Goal: Task Accomplishment & Management: Manage account settings

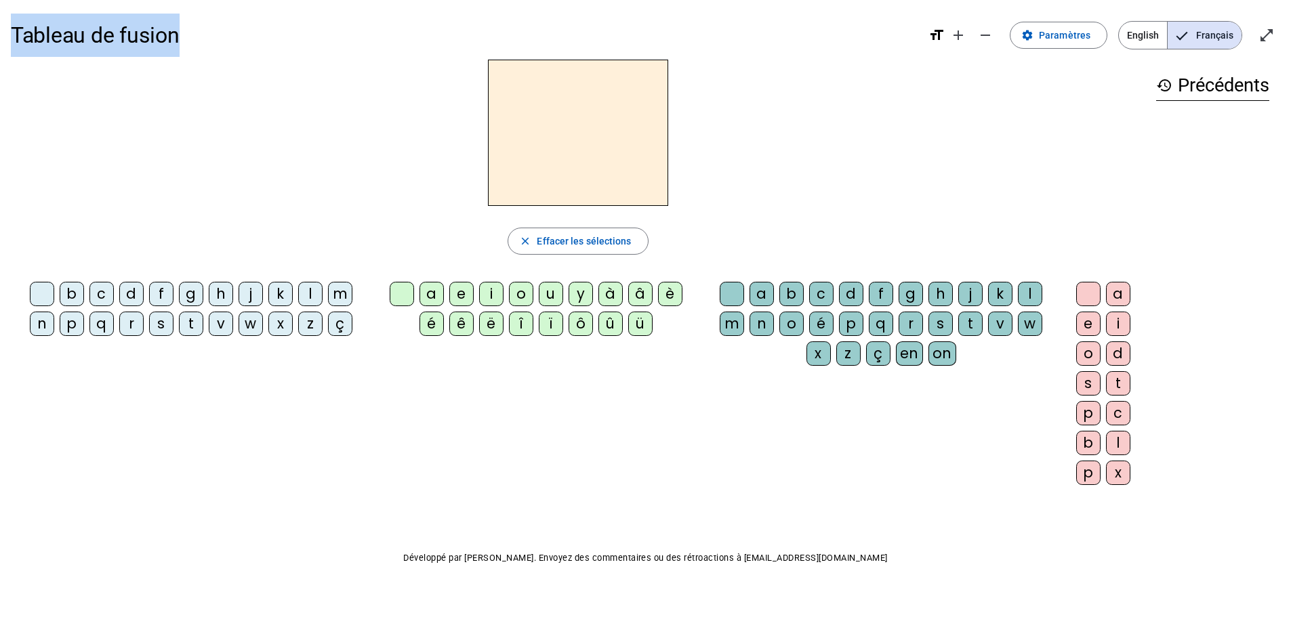
drag, startPoint x: 187, startPoint y: 42, endPoint x: 5, endPoint y: 45, distance: 181.7
click at [5, 45] on div "Tableau de fusion format_size add remove settings Paramètres English Français o…" at bounding box center [645, 319] width 1291 height 638
copy h1 "Tableau de fusion"
click at [329, 107] on div at bounding box center [578, 133] width 1135 height 146
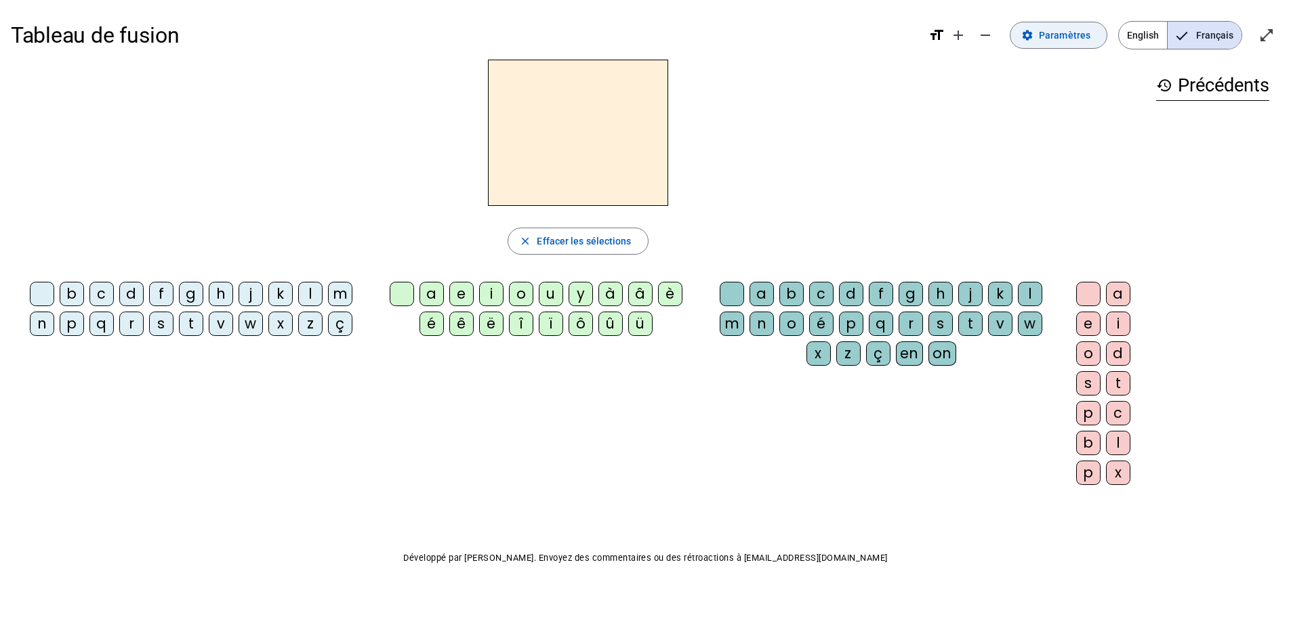
click at [1019, 28] on span at bounding box center [1059, 35] width 96 height 33
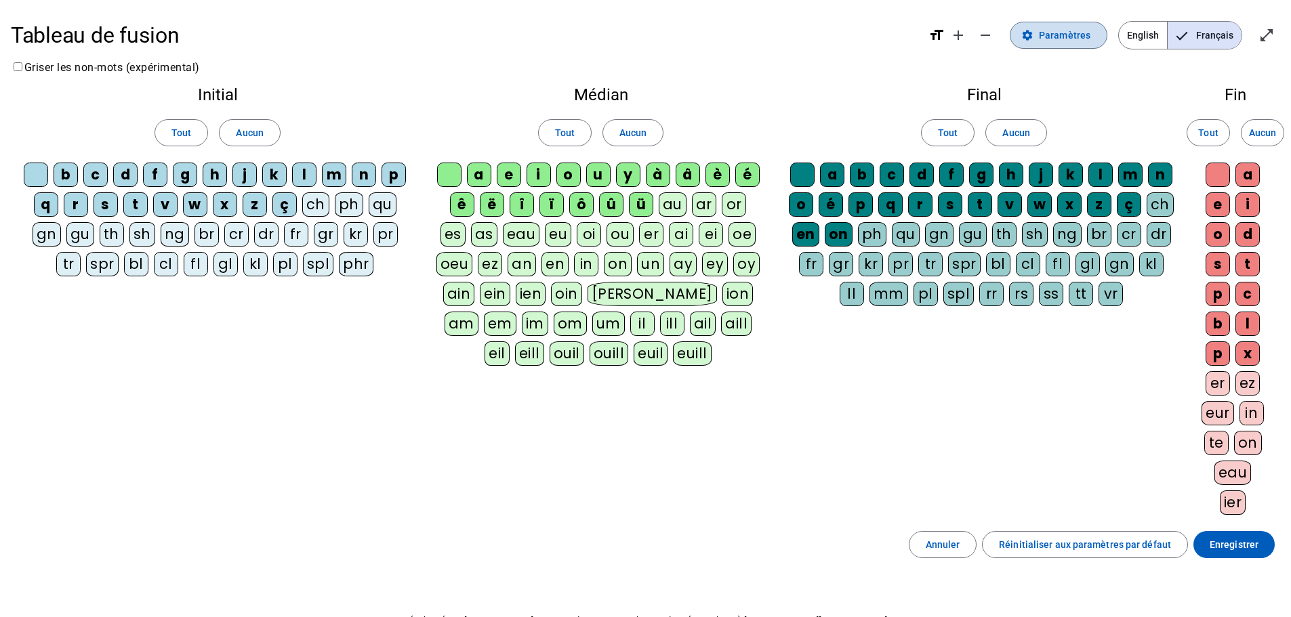
click at [1062, 37] on span "Paramètres" at bounding box center [1065, 35] width 52 height 16
click at [13, 66] on label "Griser les non-mots (expérimental)" at bounding box center [105, 67] width 189 height 13
click at [962, 35] on mat-icon "add" at bounding box center [958, 35] width 16 height 16
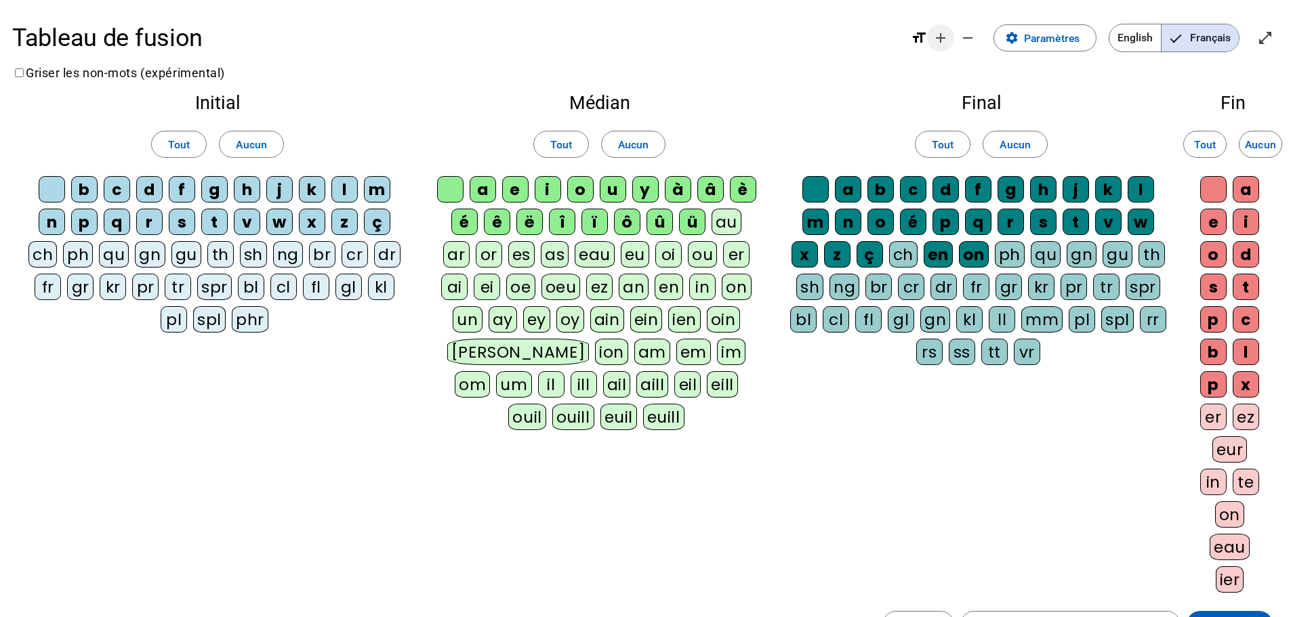
click at [930, 37] on span "Augmenter la taille de la police" at bounding box center [940, 38] width 33 height 33
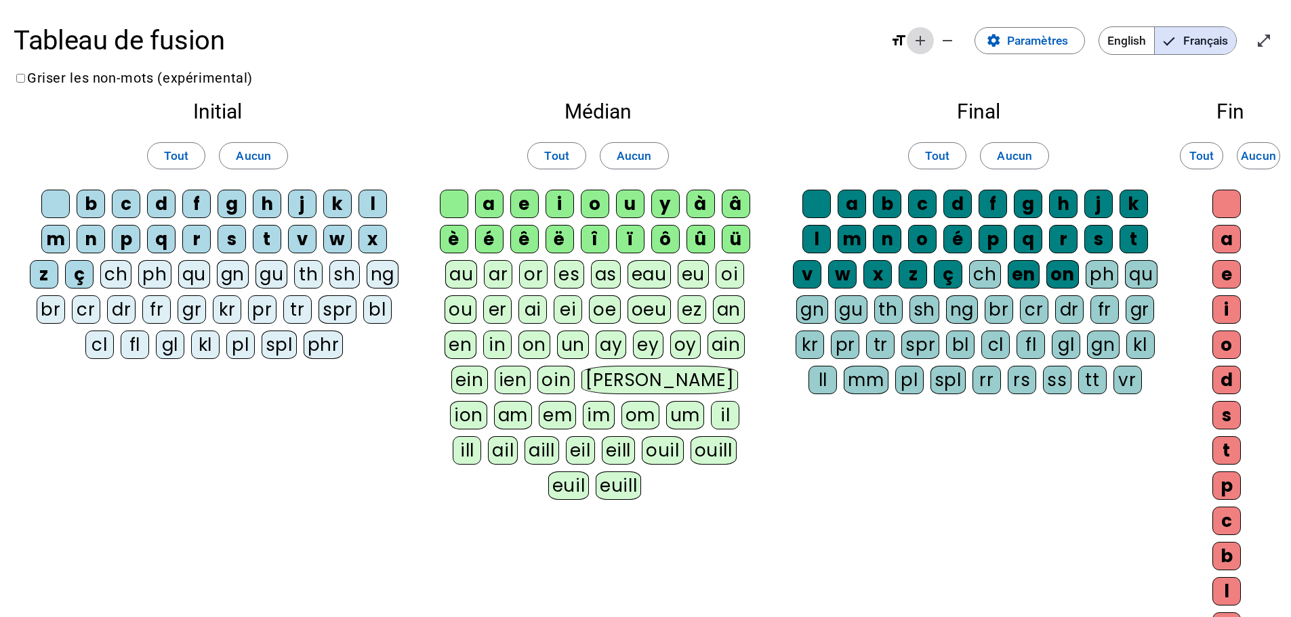
click at [931, 37] on span "Diminuer la taille de la police" at bounding box center [947, 40] width 33 height 33
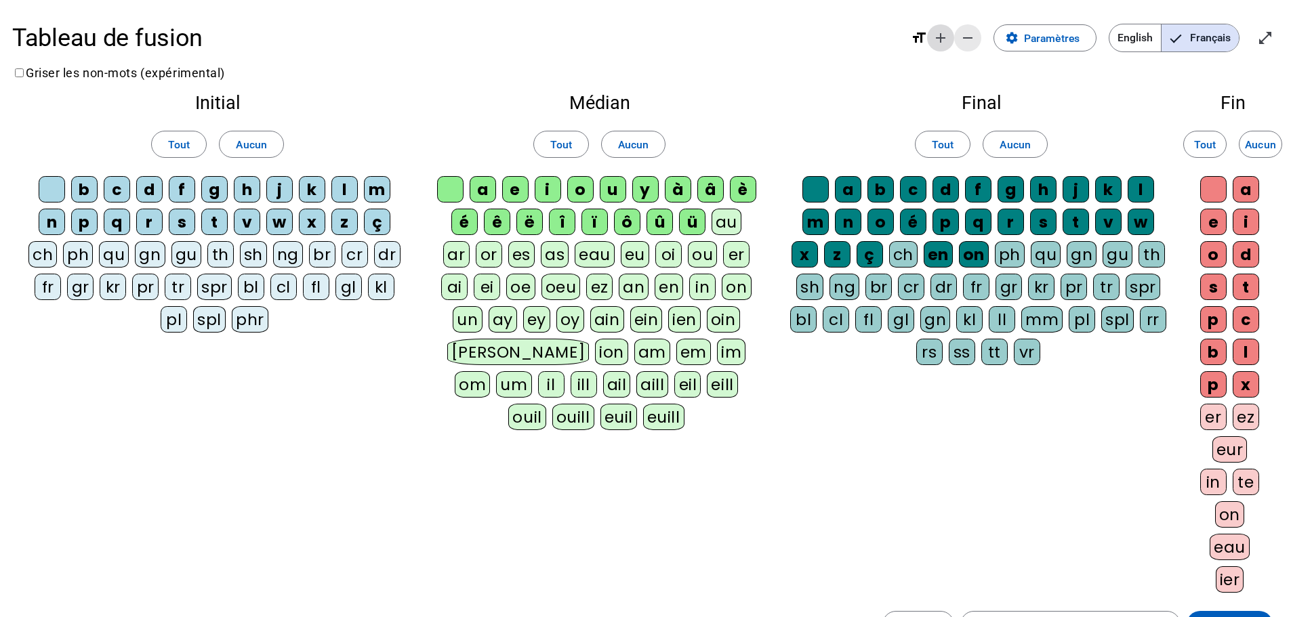
click at [930, 37] on span "Augmenter la taille de la police" at bounding box center [940, 38] width 33 height 33
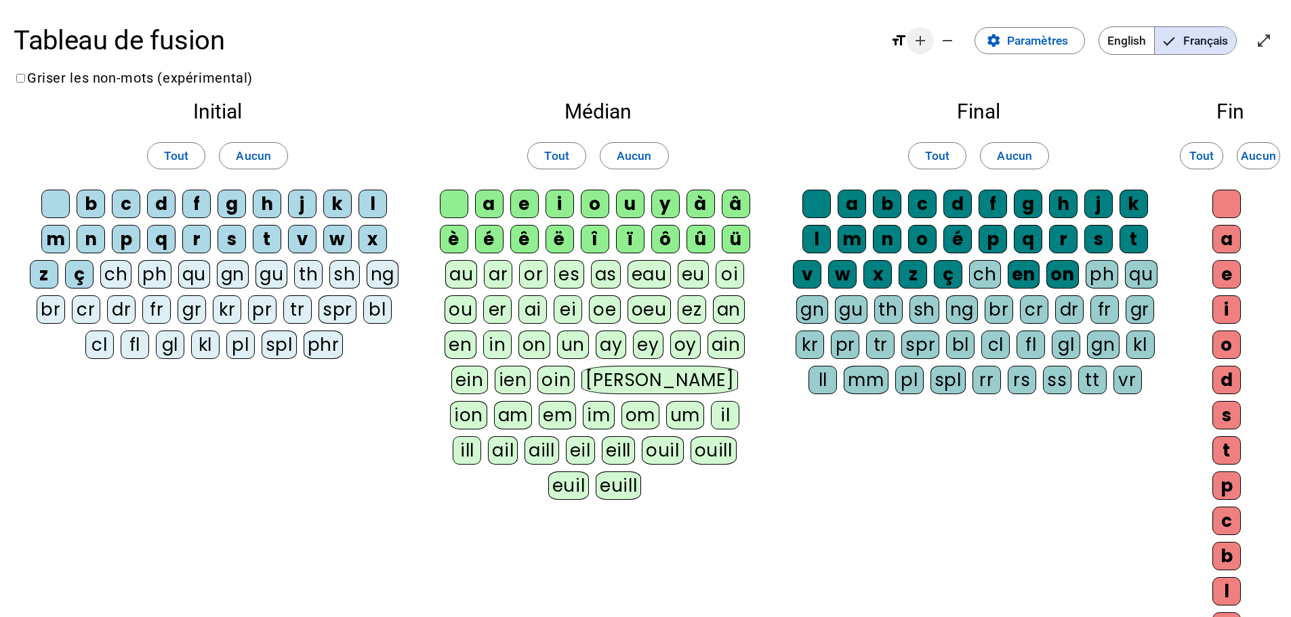
click at [913, 37] on mat-icon "add" at bounding box center [920, 41] width 16 height 16
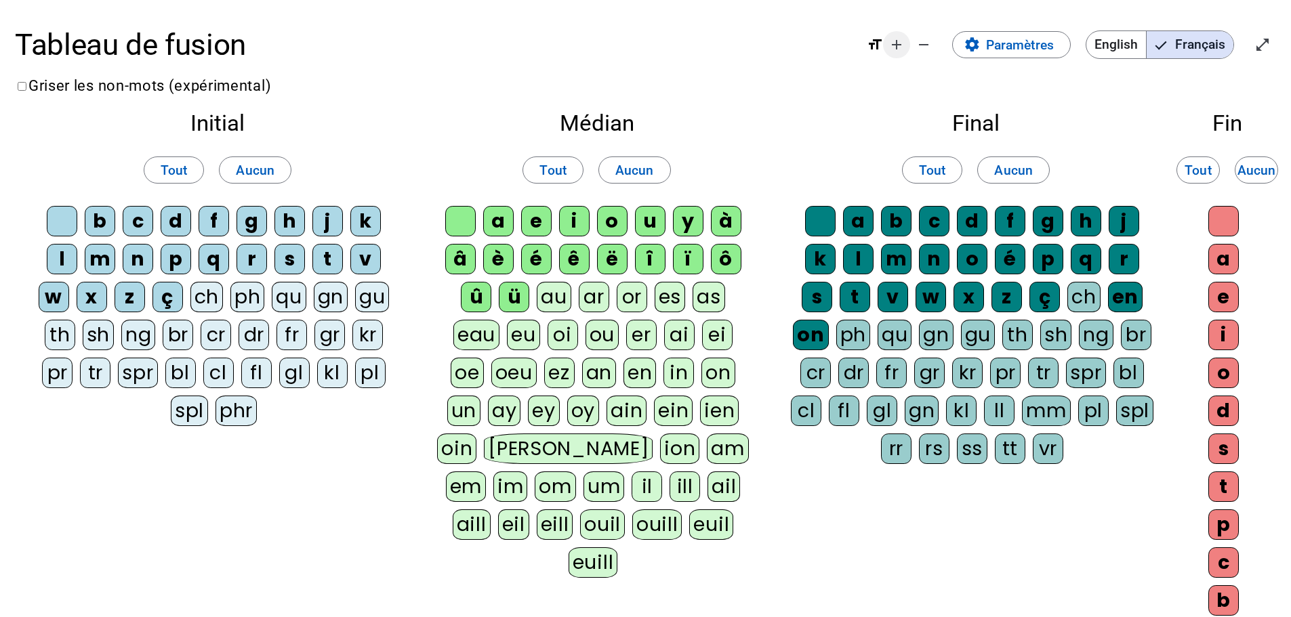
click at [913, 37] on span "Diminuer la taille de la police" at bounding box center [924, 44] width 33 height 33
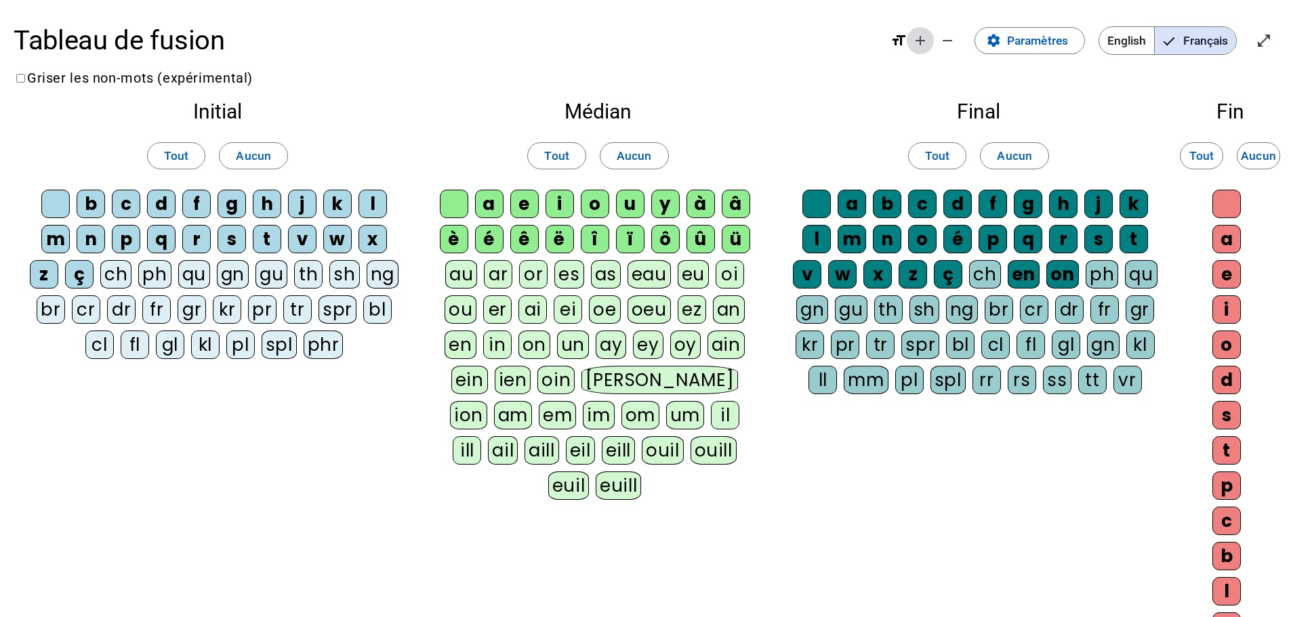
click at [909, 35] on span "Augmenter la taille de la police" at bounding box center [920, 40] width 33 height 33
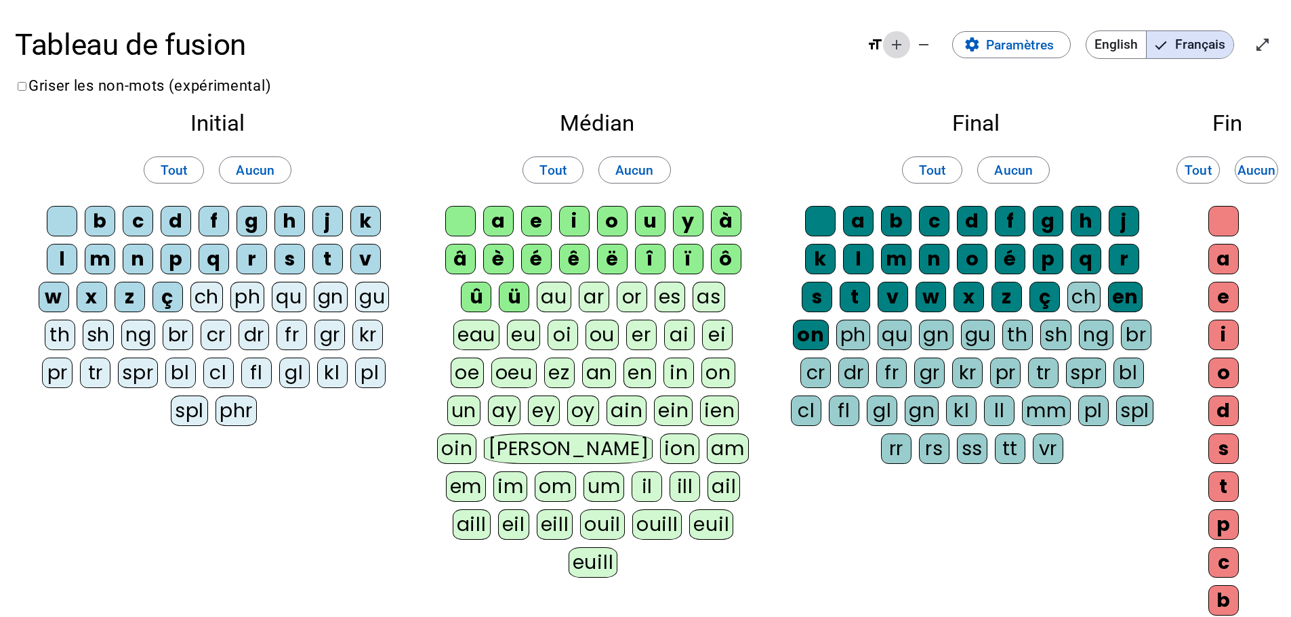
click at [887, 41] on span "Augmenter la taille de la police" at bounding box center [896, 44] width 33 height 33
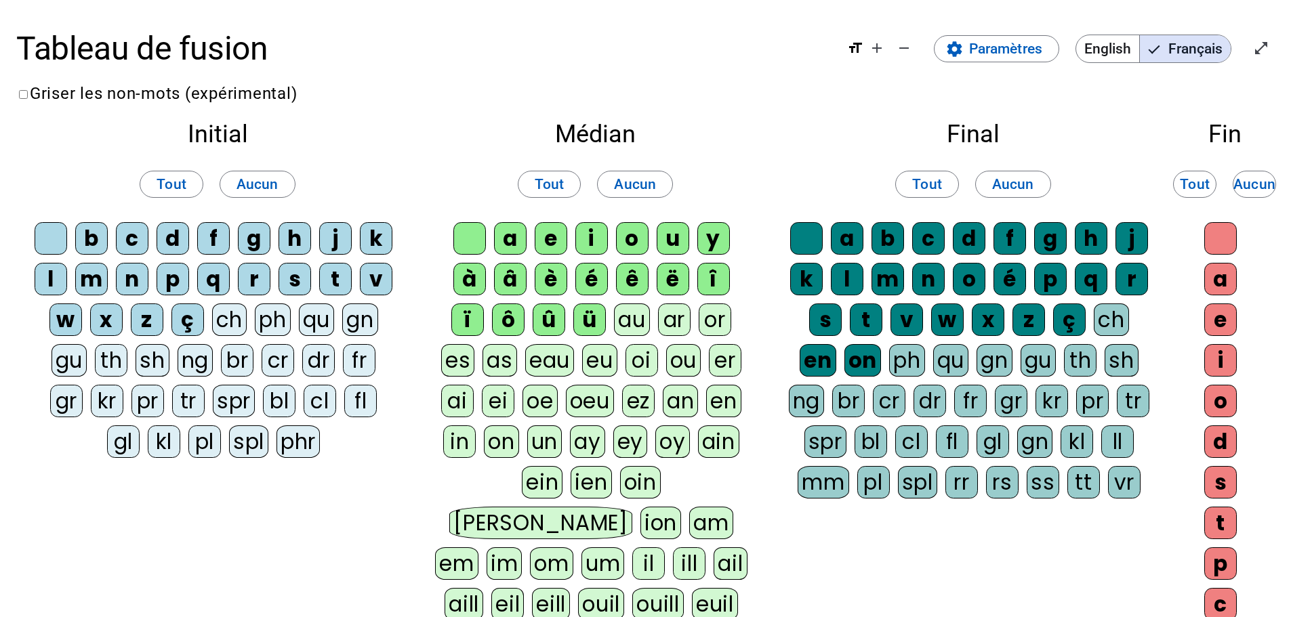
click at [859, 47] on mat-icon "format_size" at bounding box center [855, 48] width 16 height 16
click at [869, 48] on mat-icon "add" at bounding box center [877, 48] width 16 height 16
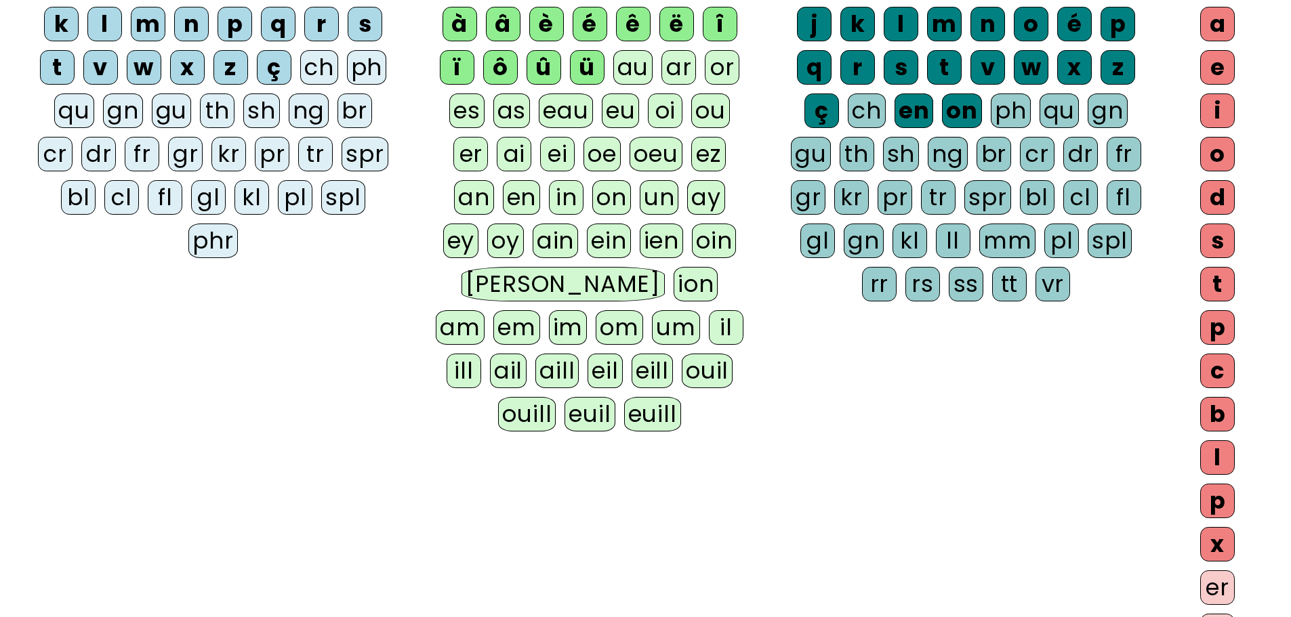
scroll to position [136, 0]
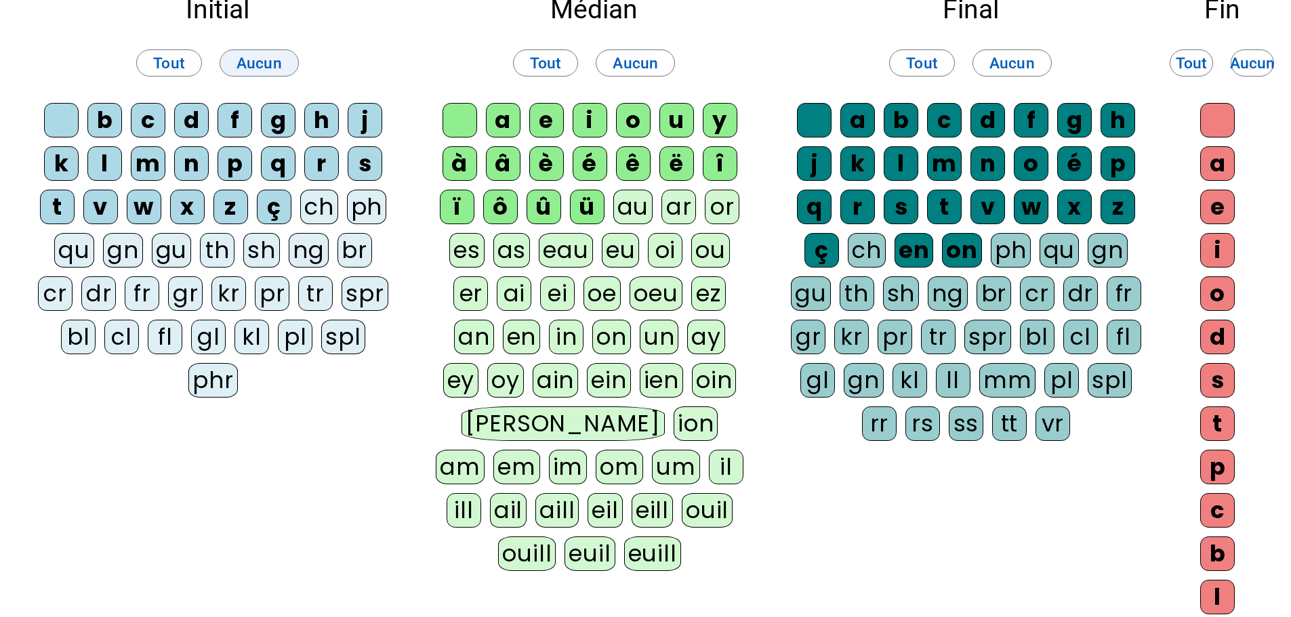
drag, startPoint x: 163, startPoint y: 62, endPoint x: 247, endPoint y: 62, distance: 84.0
click at [164, 62] on span "Tout" at bounding box center [169, 63] width 32 height 26
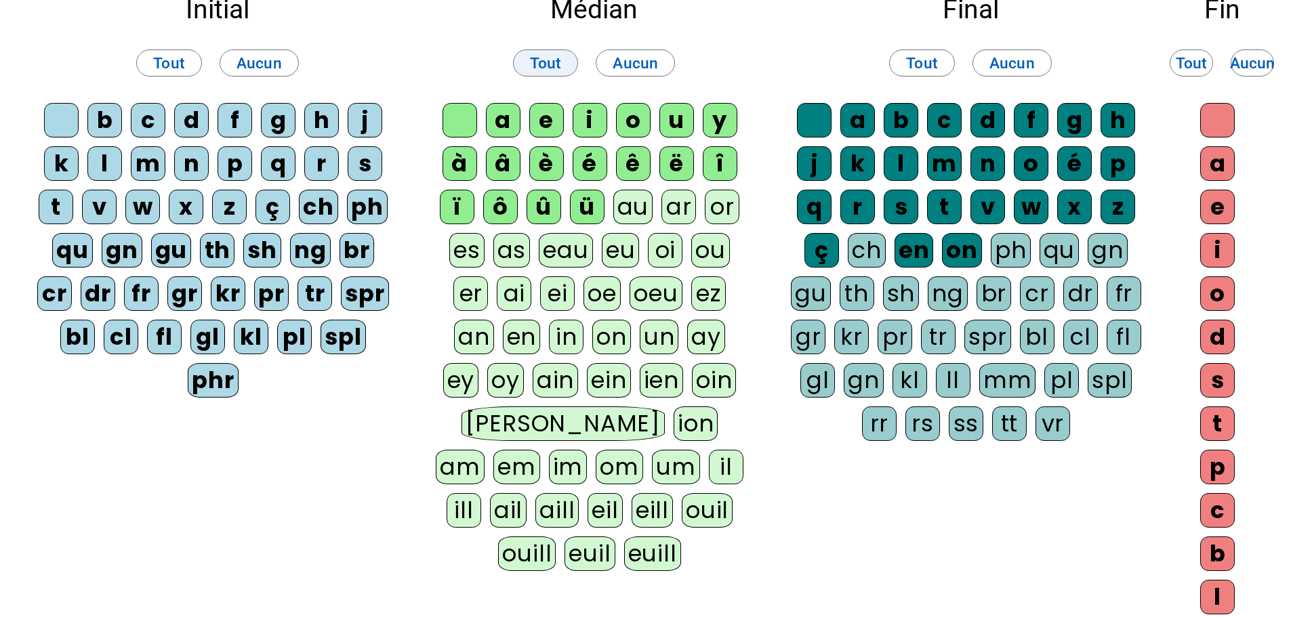
drag, startPoint x: 533, startPoint y: 60, endPoint x: 544, endPoint y: 60, distance: 10.8
click at [533, 60] on span "Tout" at bounding box center [546, 63] width 32 height 26
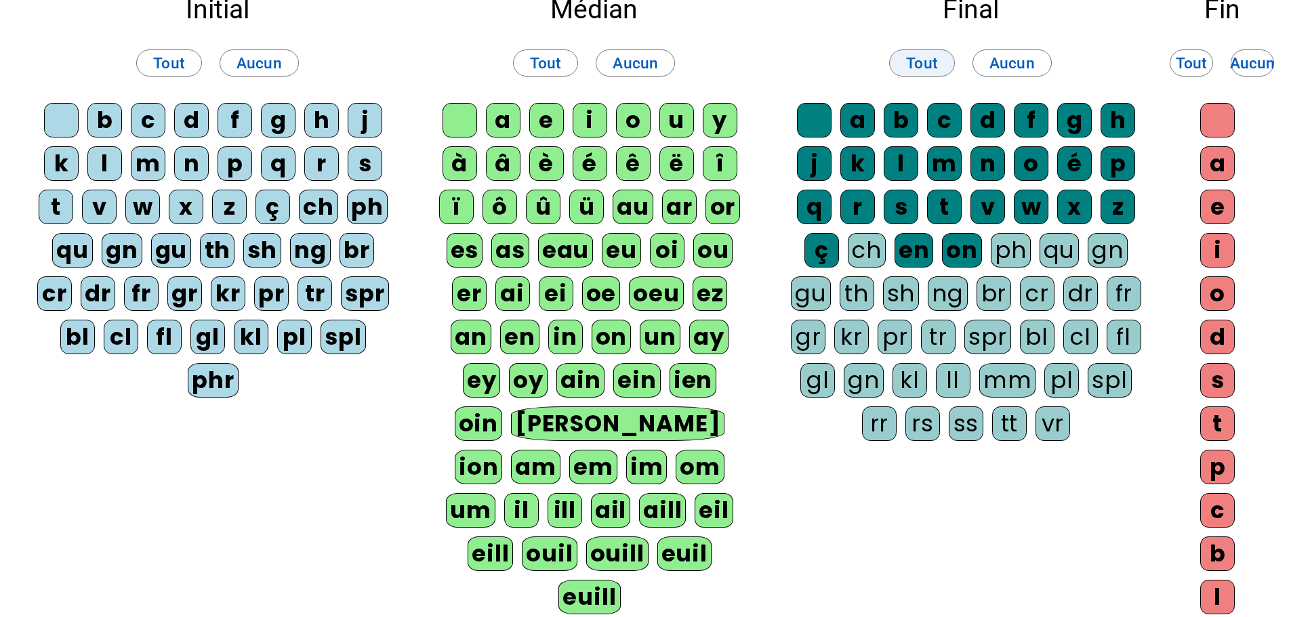
click at [927, 59] on span "Tout" at bounding box center [922, 63] width 32 height 26
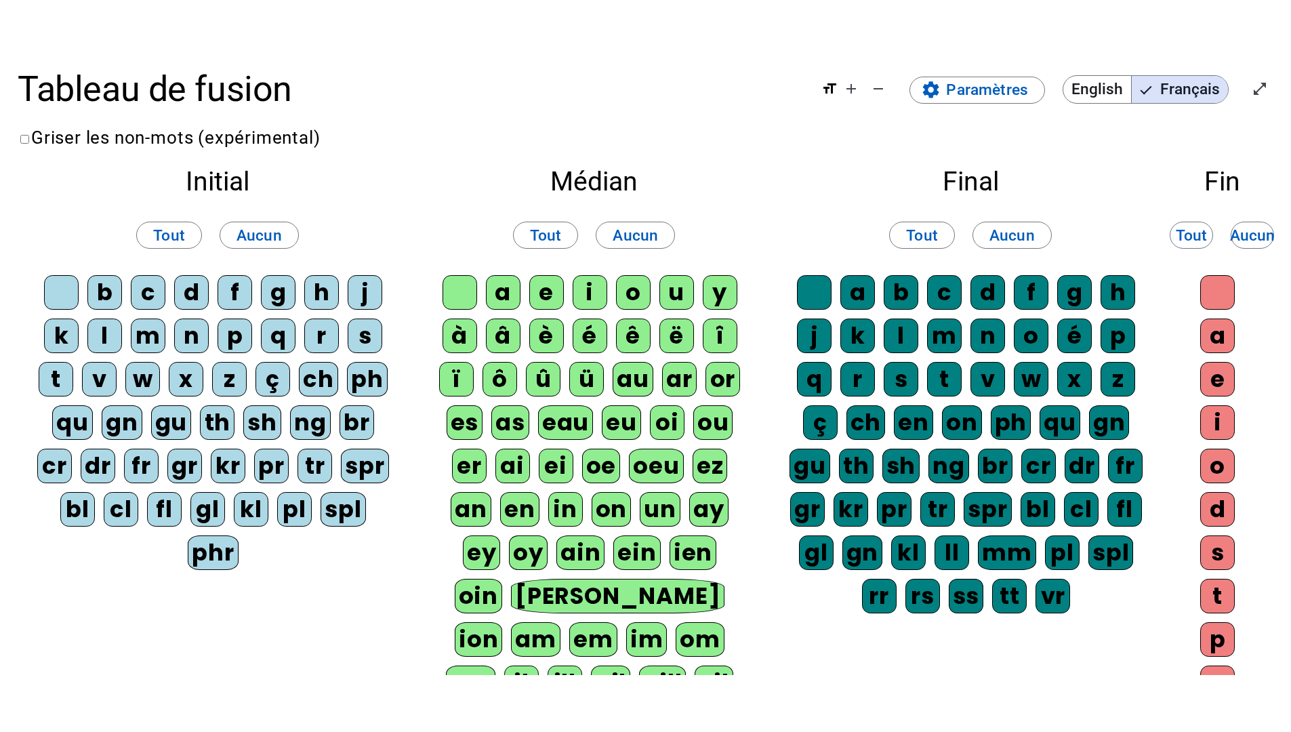
scroll to position [0, 0]
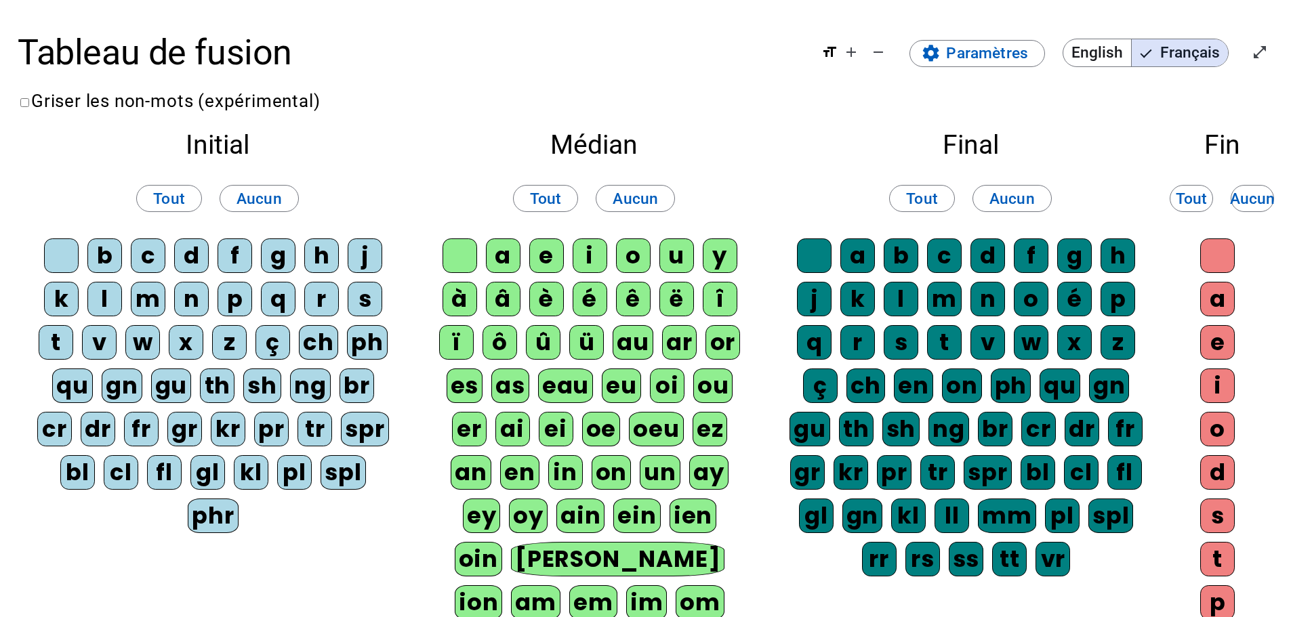
click at [94, 105] on label "Griser les non-mots (expérimental)" at bounding box center [169, 101] width 302 height 20
click at [1266, 48] on mat-icon "open_in_full" at bounding box center [1260, 52] width 16 height 16
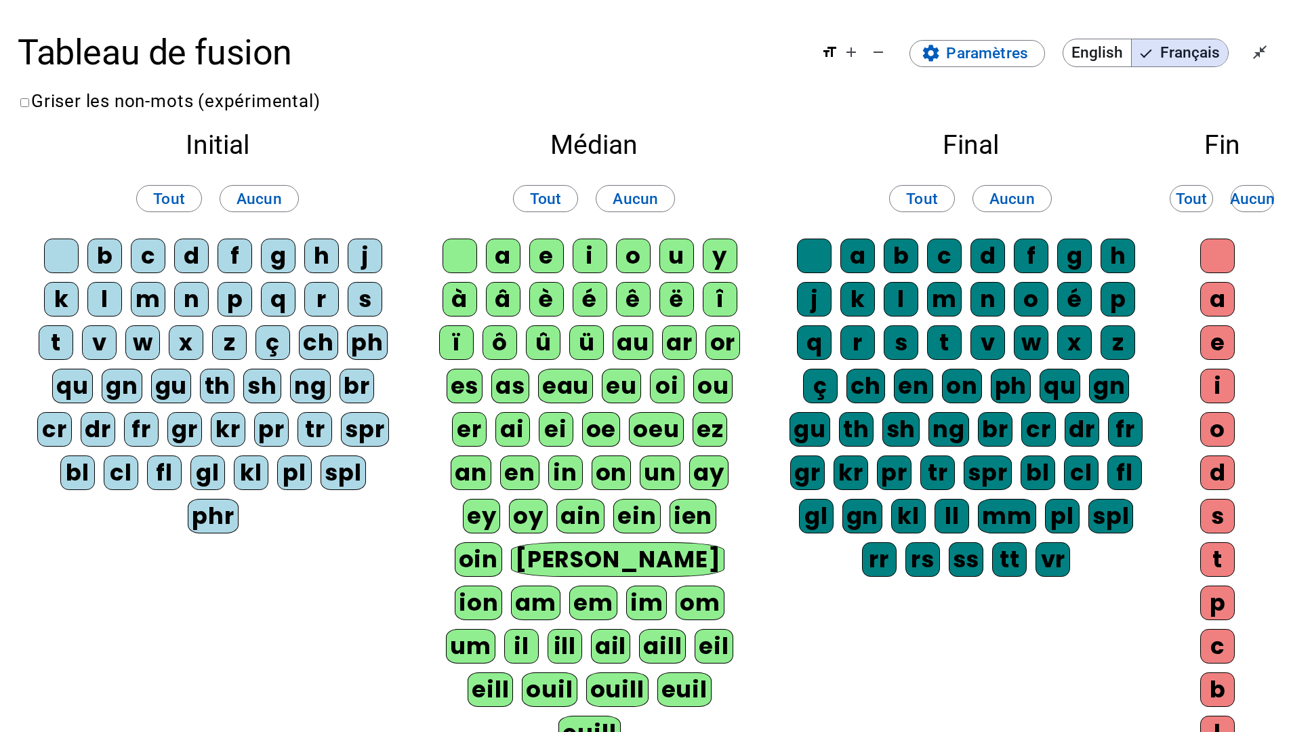
click at [842, 154] on h2 "Final" at bounding box center [970, 145] width 365 height 26
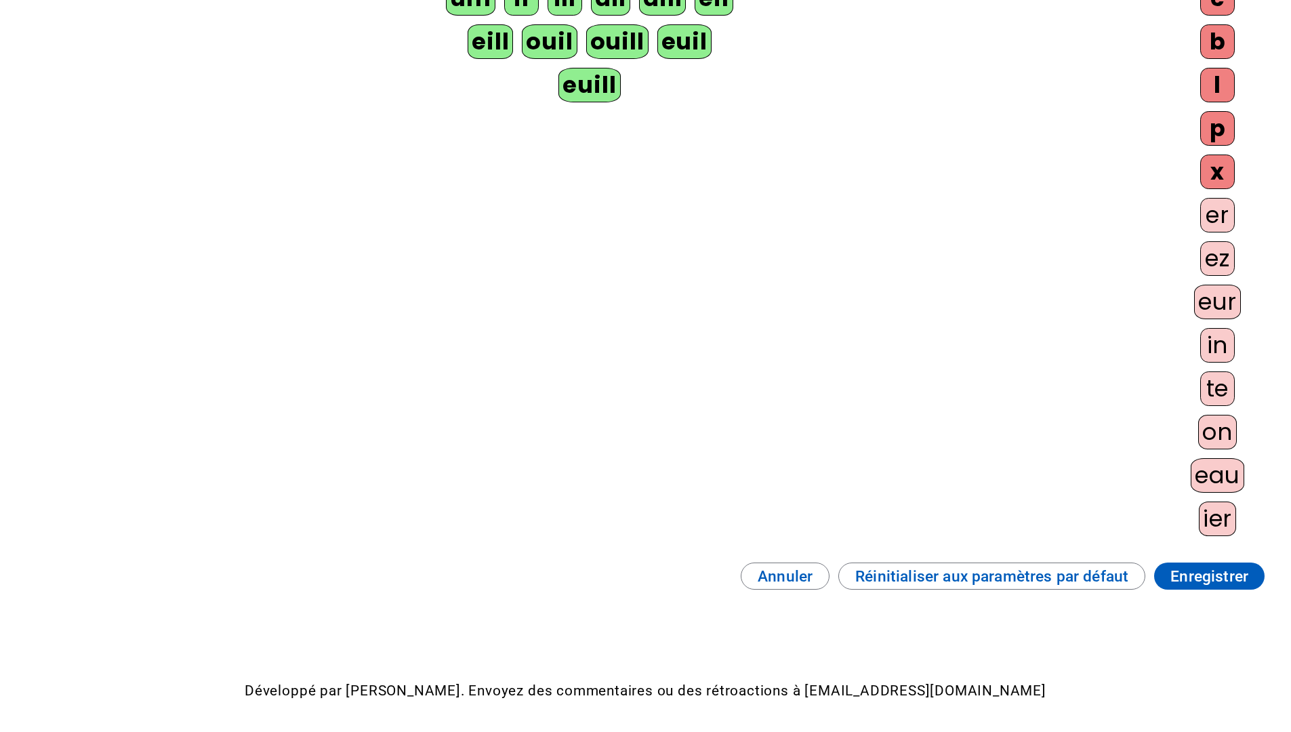
scroll to position [737, 0]
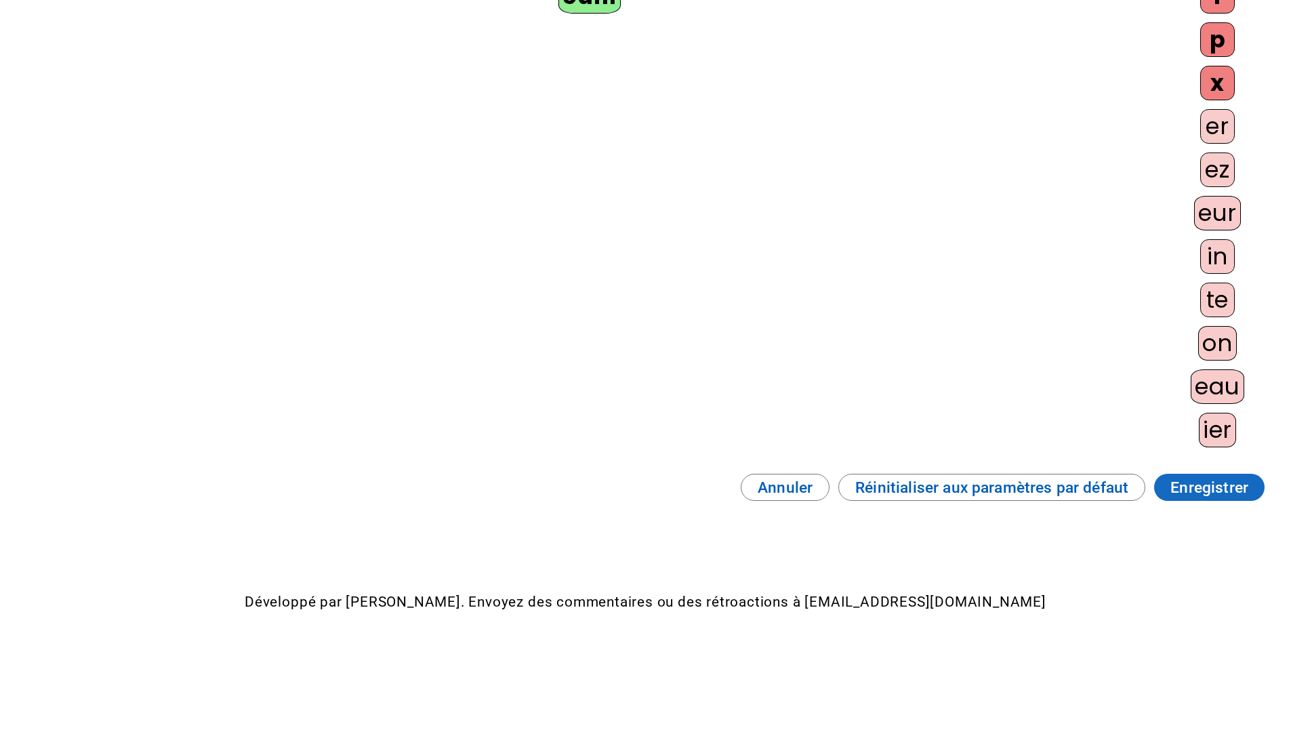
click at [1209, 481] on span "Enregistrer" at bounding box center [1209, 487] width 78 height 26
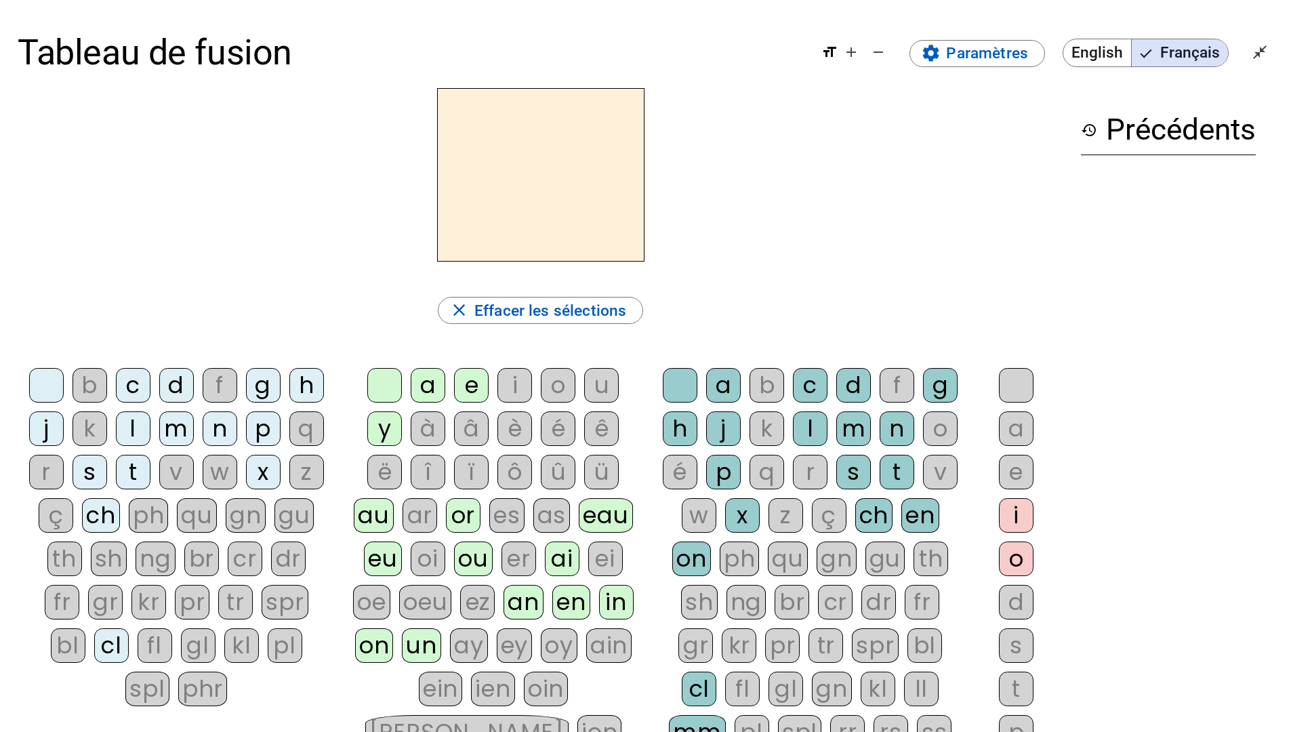
click at [127, 386] on div "c" at bounding box center [133, 385] width 35 height 35
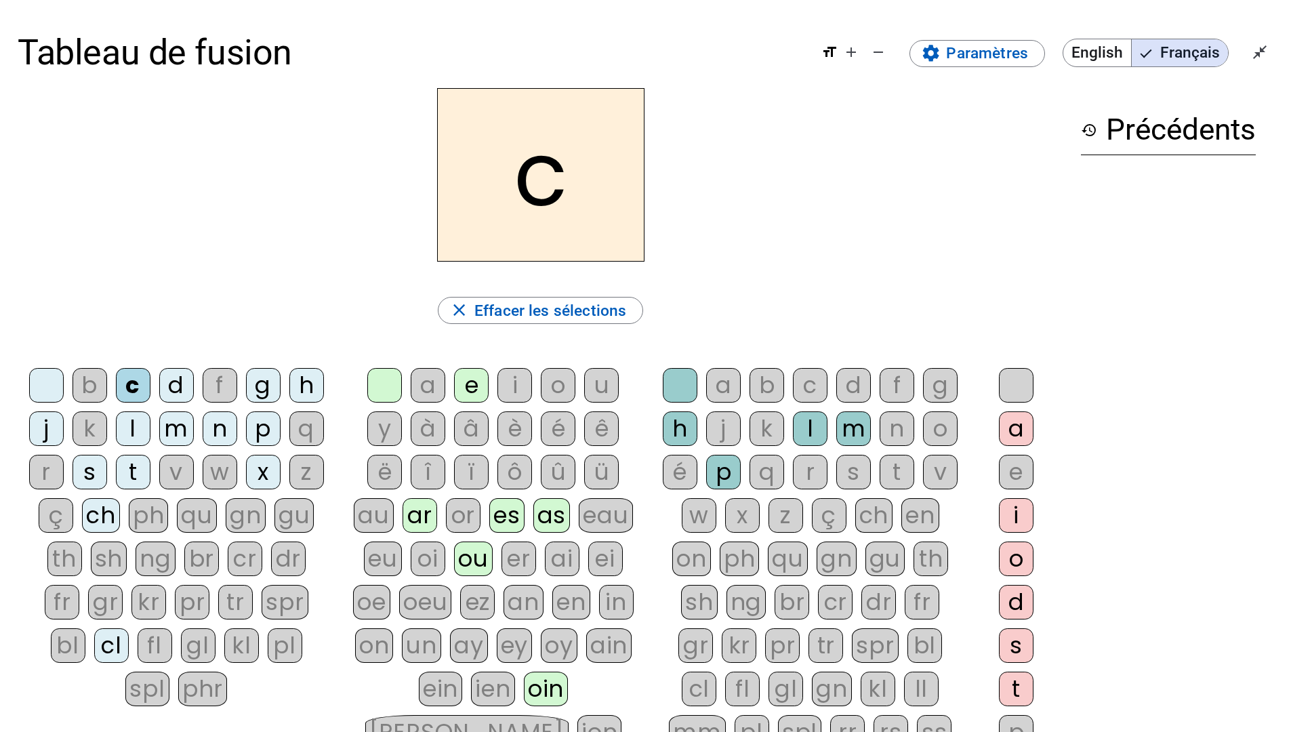
click at [478, 386] on div "e" at bounding box center [471, 385] width 35 height 35
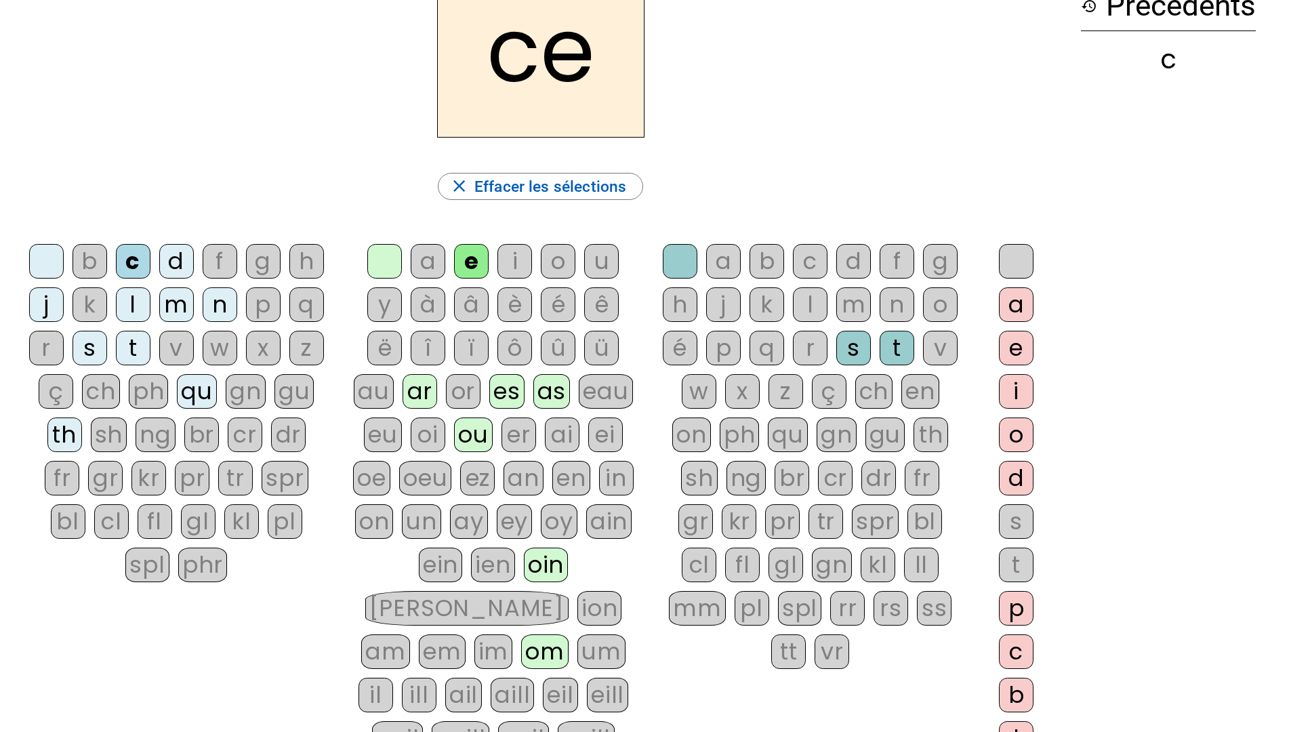
scroll to position [136, 0]
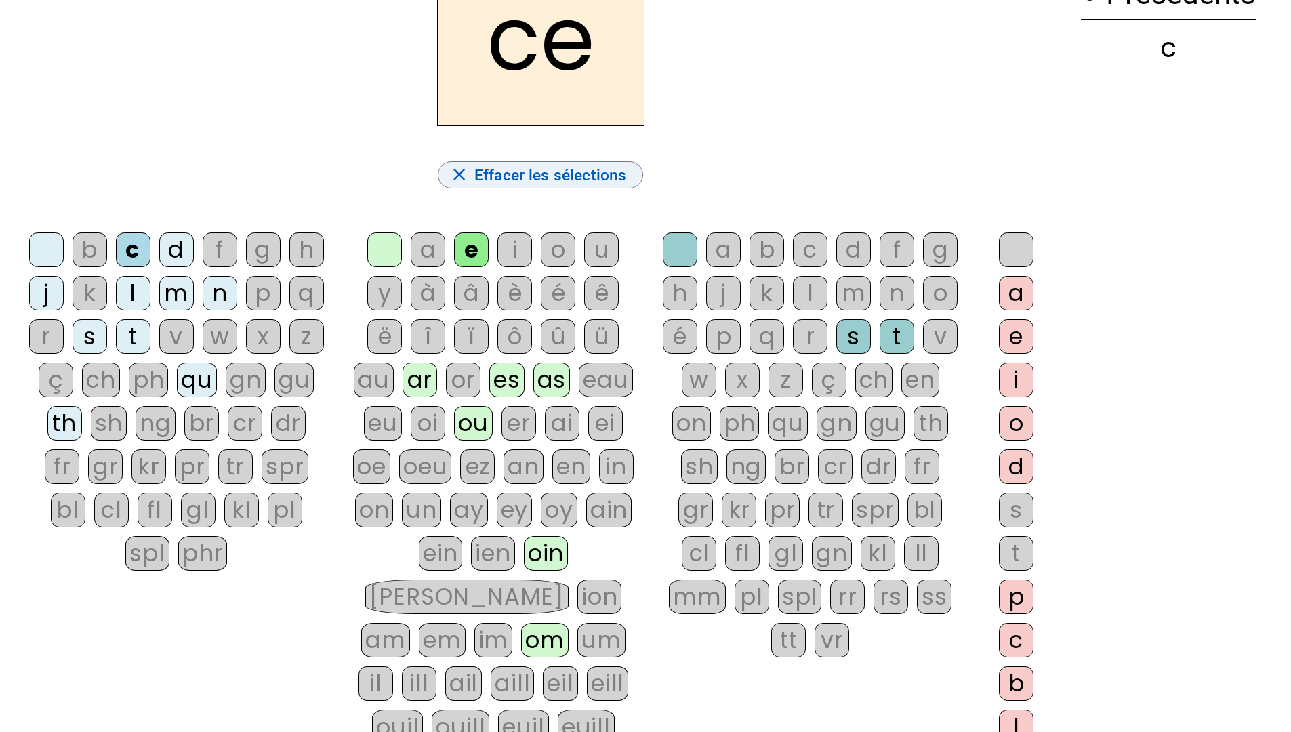
click at [561, 165] on span "Effacer les sélections" at bounding box center [550, 175] width 152 height 26
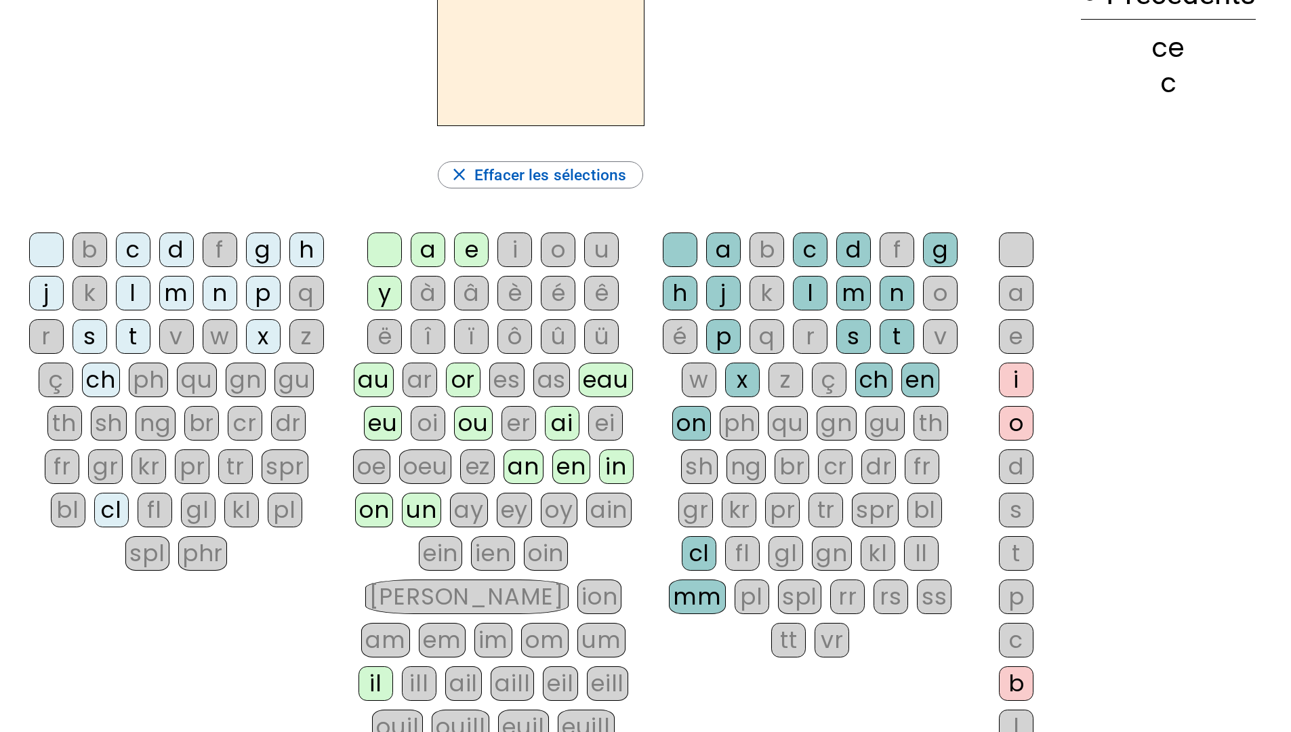
click at [128, 251] on div "c" at bounding box center [133, 249] width 35 height 35
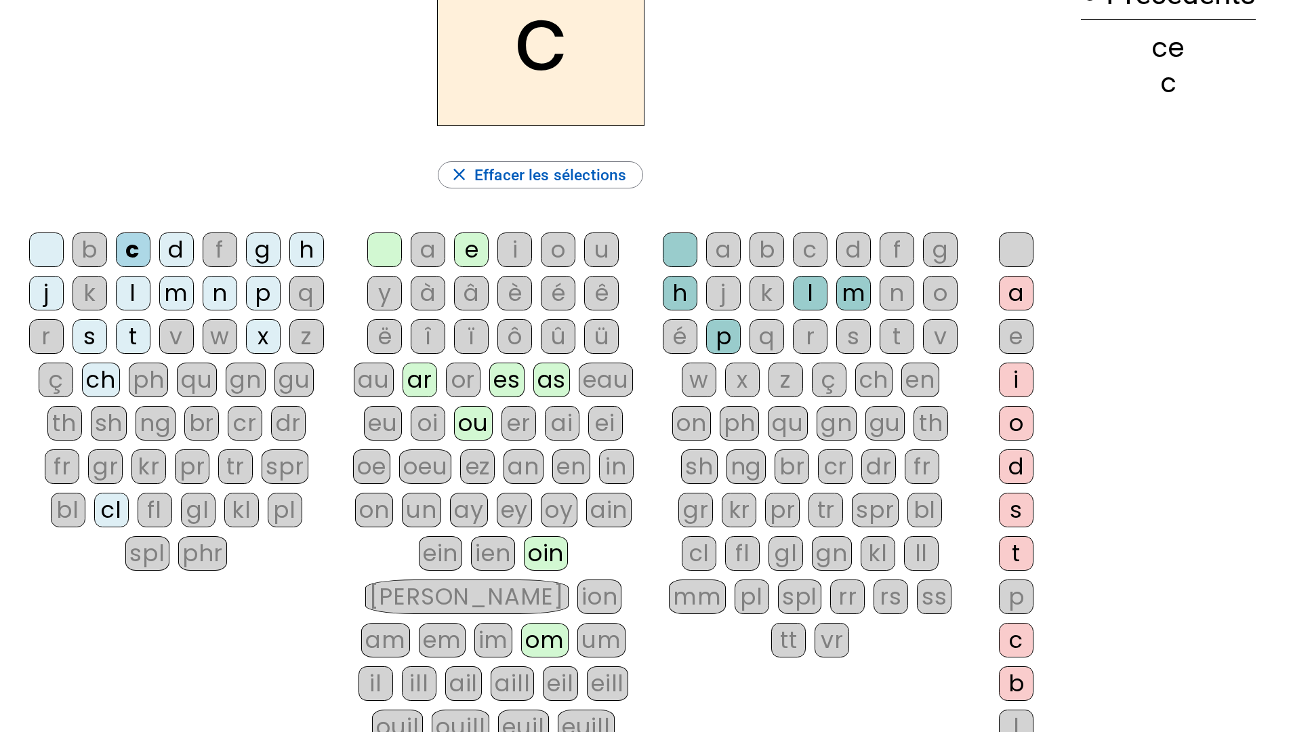
click at [467, 252] on div "e" at bounding box center [471, 249] width 35 height 35
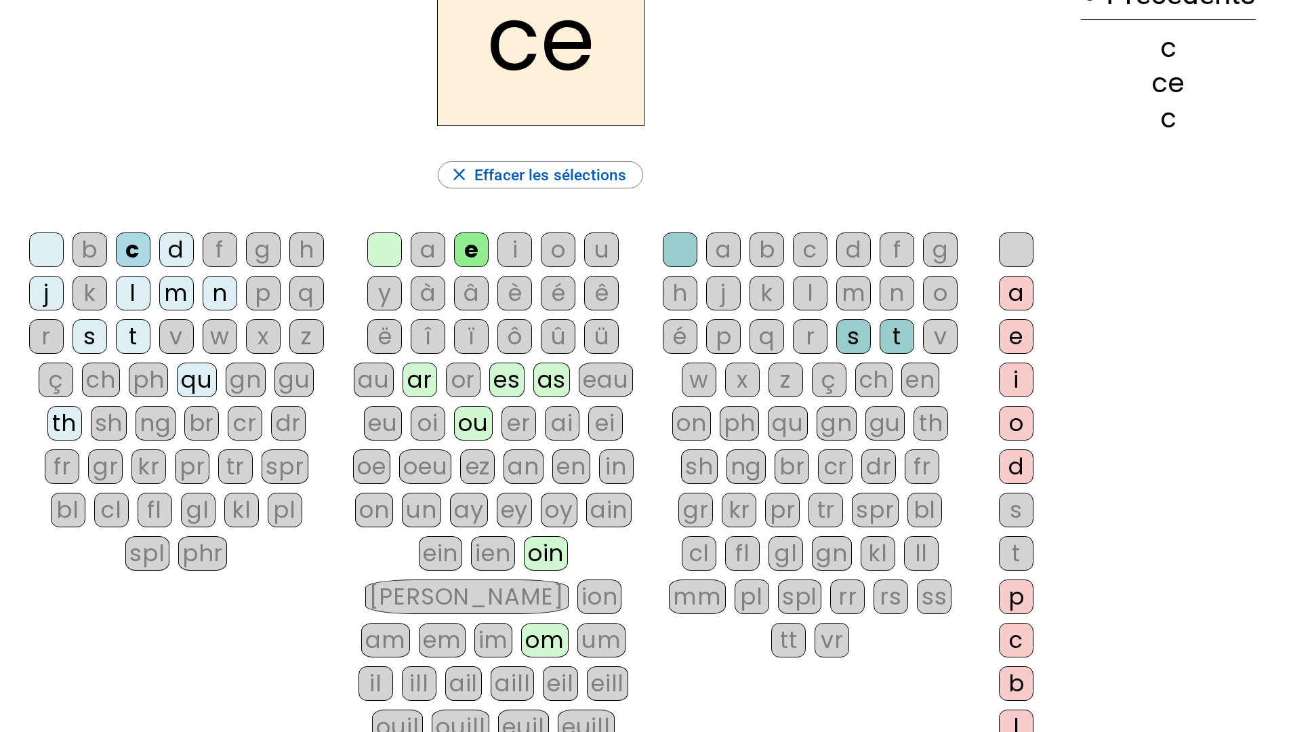
click at [905, 344] on div "t" at bounding box center [897, 336] width 35 height 35
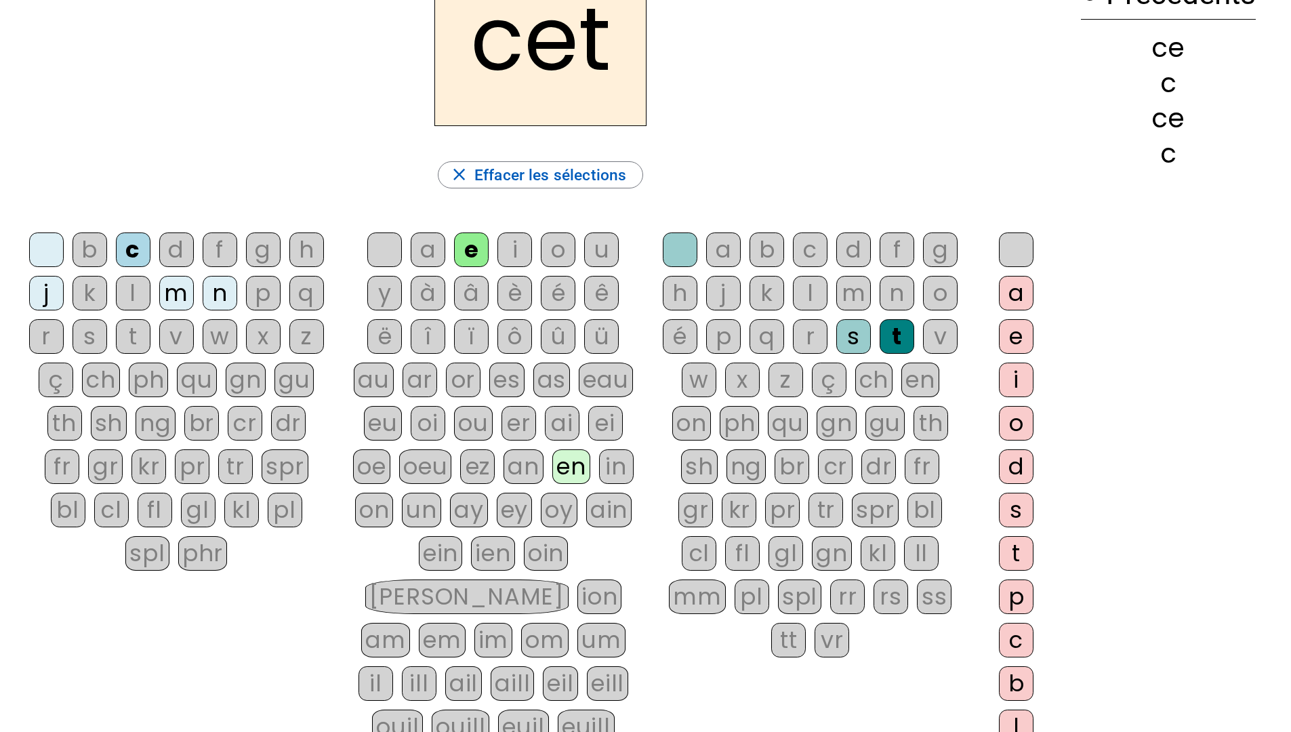
click at [905, 344] on div "t" at bounding box center [897, 336] width 35 height 35
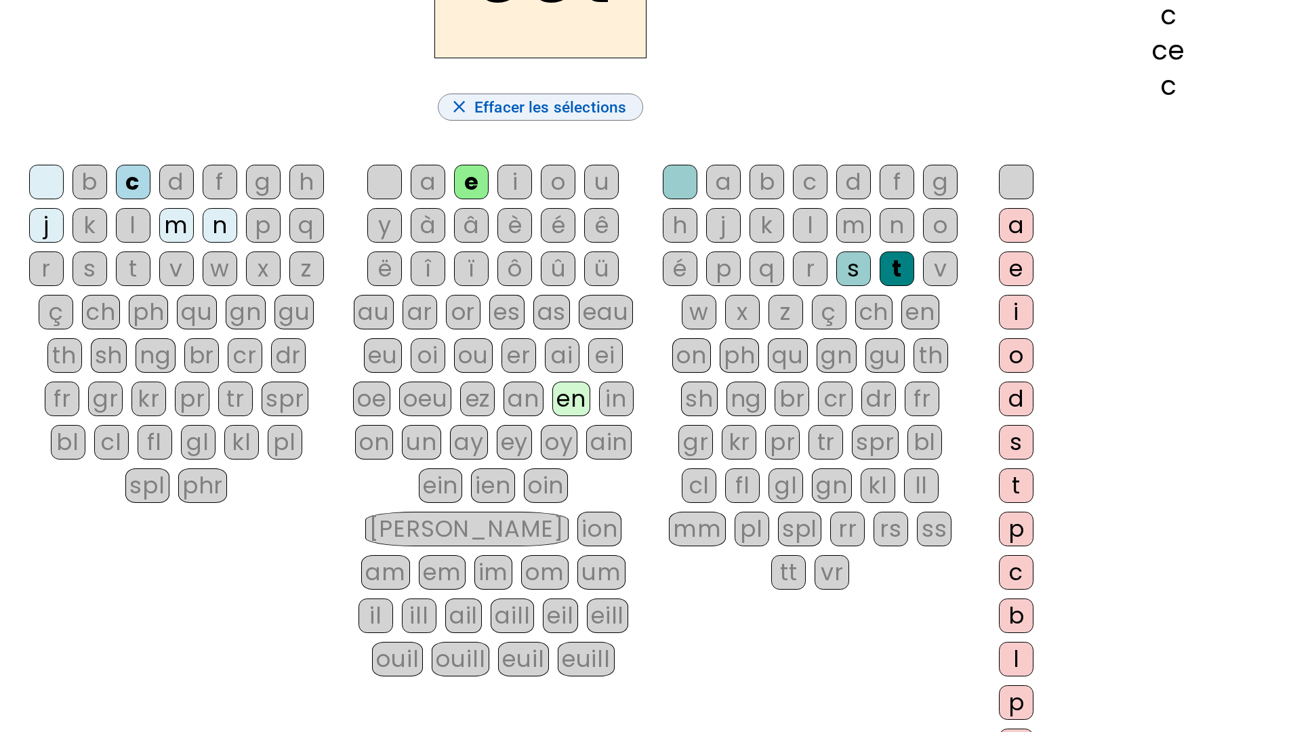
click at [554, 108] on span "Effacer les sélections" at bounding box center [550, 107] width 152 height 26
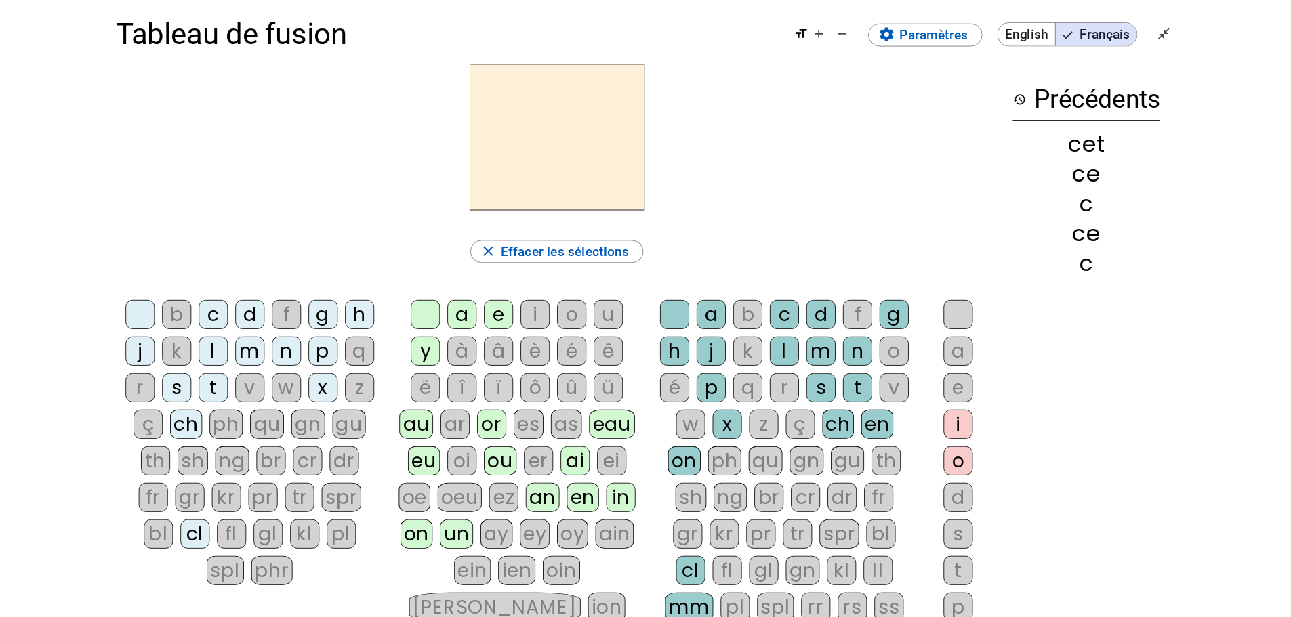
scroll to position [0, 0]
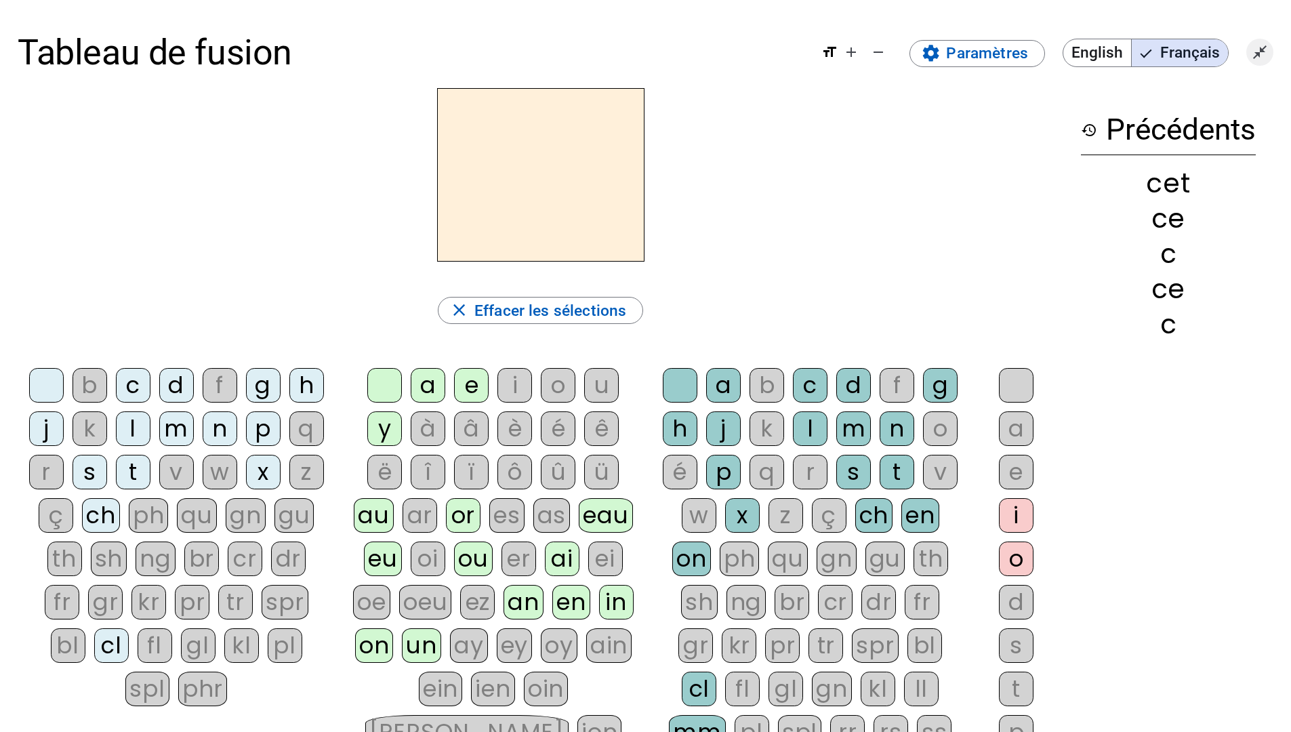
click at [1254, 58] on mat-icon "close_fullscreen" at bounding box center [1260, 52] width 16 height 16
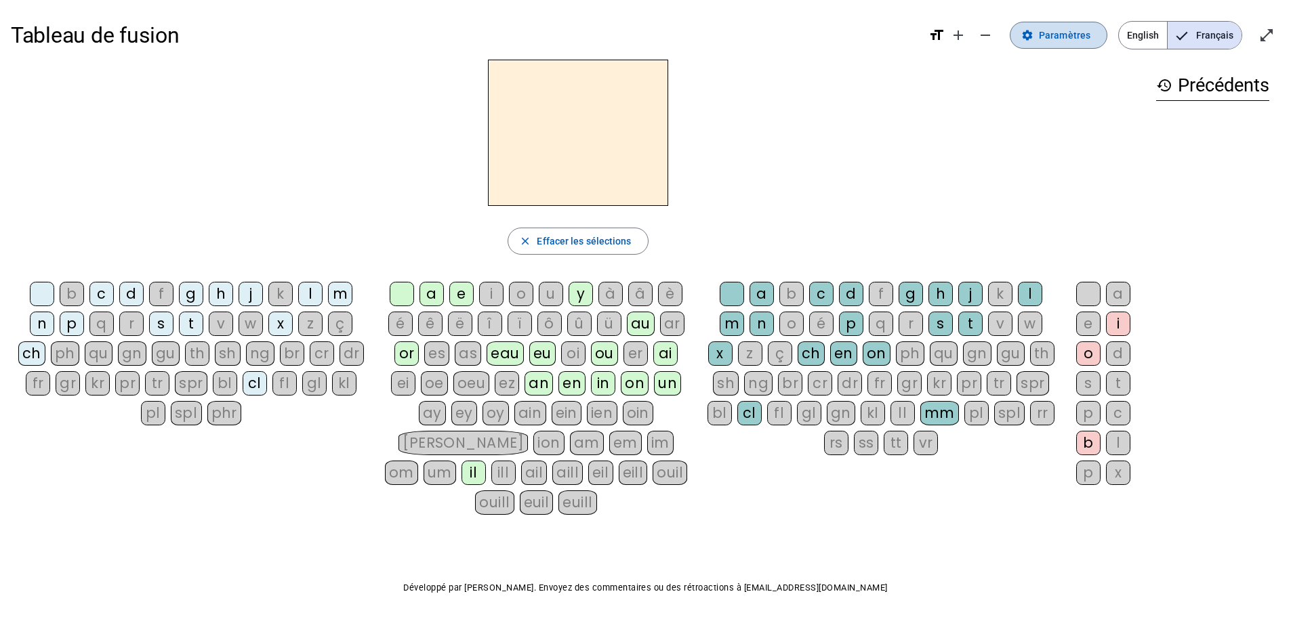
click at [1066, 29] on span "Paramètres" at bounding box center [1065, 35] width 52 height 16
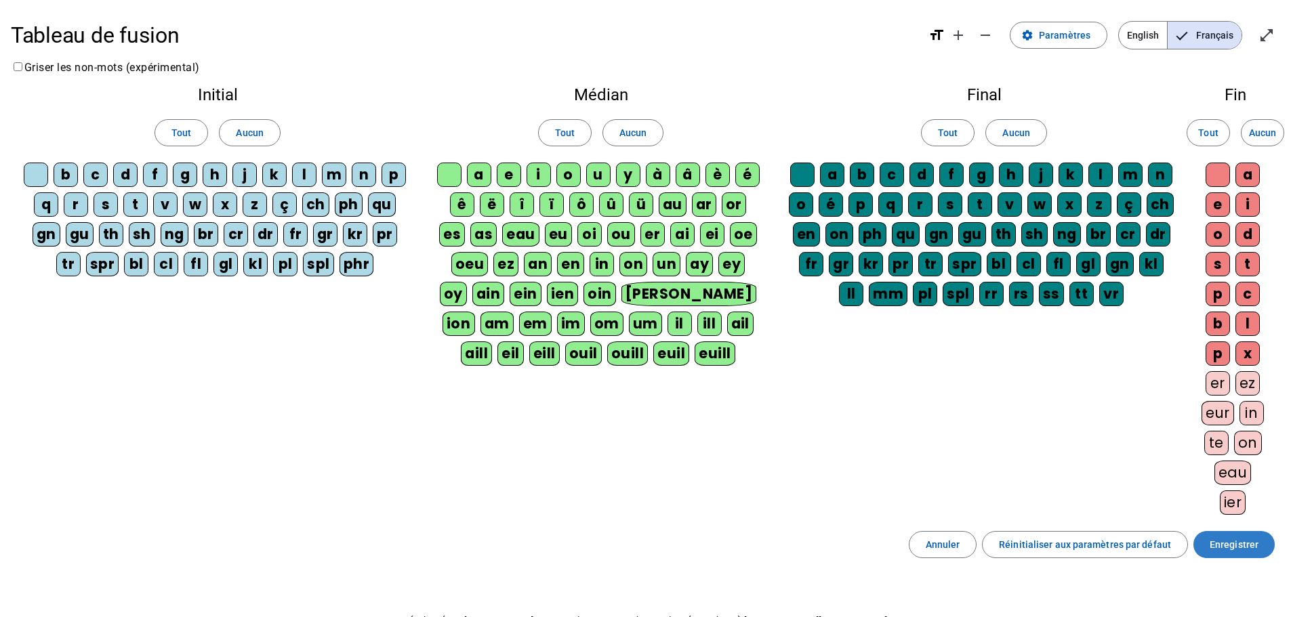
click at [1225, 550] on span "Enregistrer" at bounding box center [1234, 545] width 49 height 16
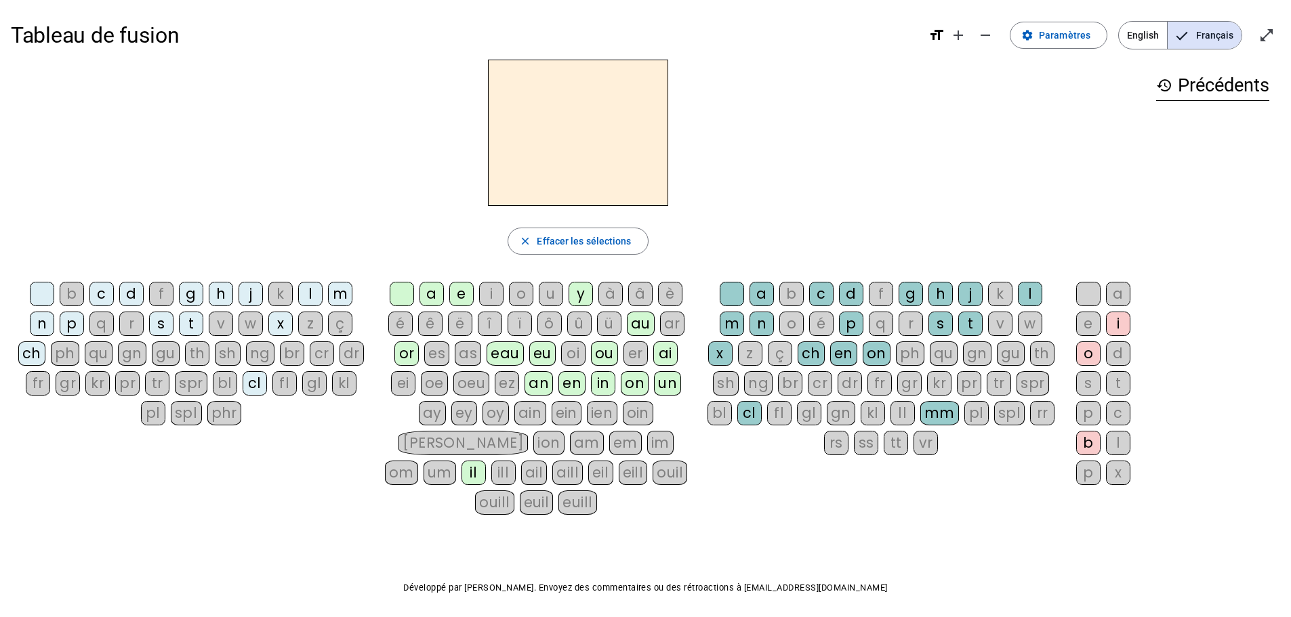
click at [459, 290] on div "e" at bounding box center [461, 294] width 24 height 24
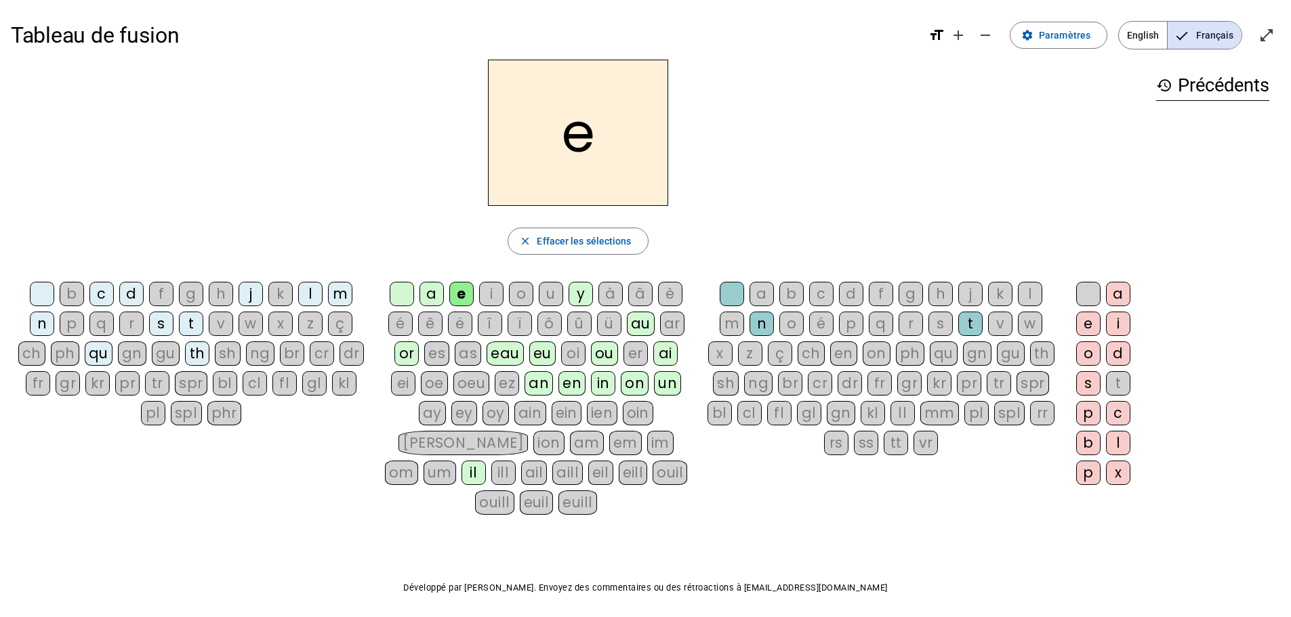
click at [893, 445] on div "tt" at bounding box center [896, 443] width 24 height 24
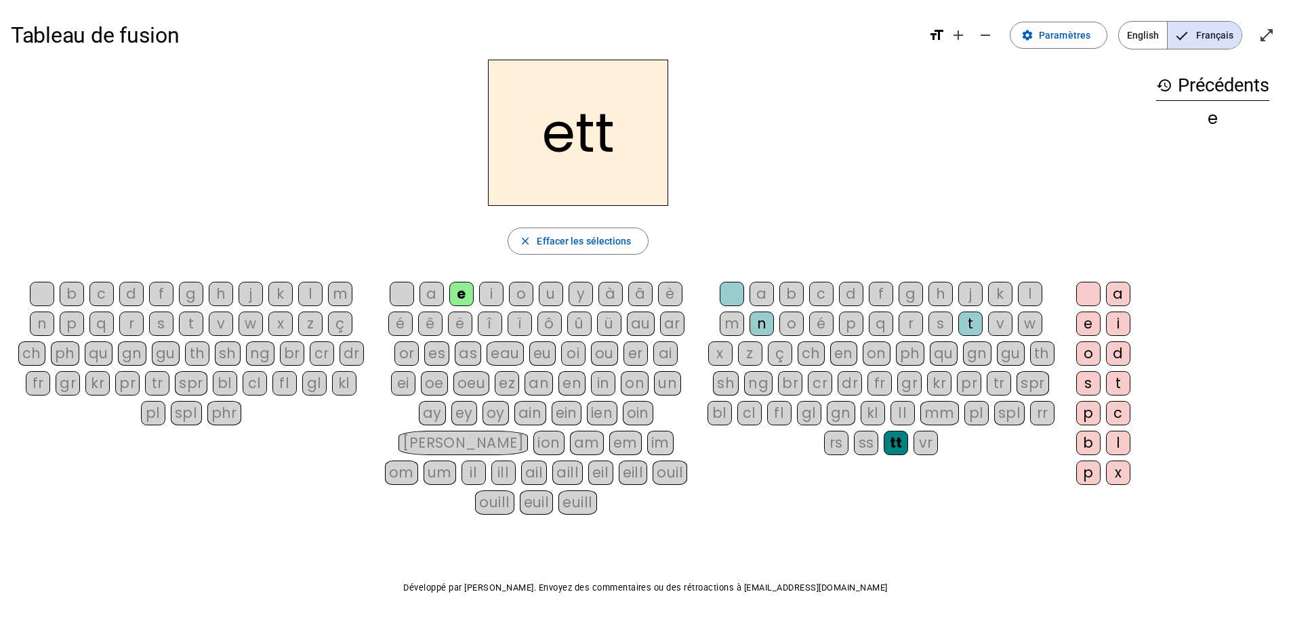
click at [455, 293] on div "e" at bounding box center [461, 294] width 24 height 24
click at [459, 291] on div "e" at bounding box center [461, 294] width 24 height 24
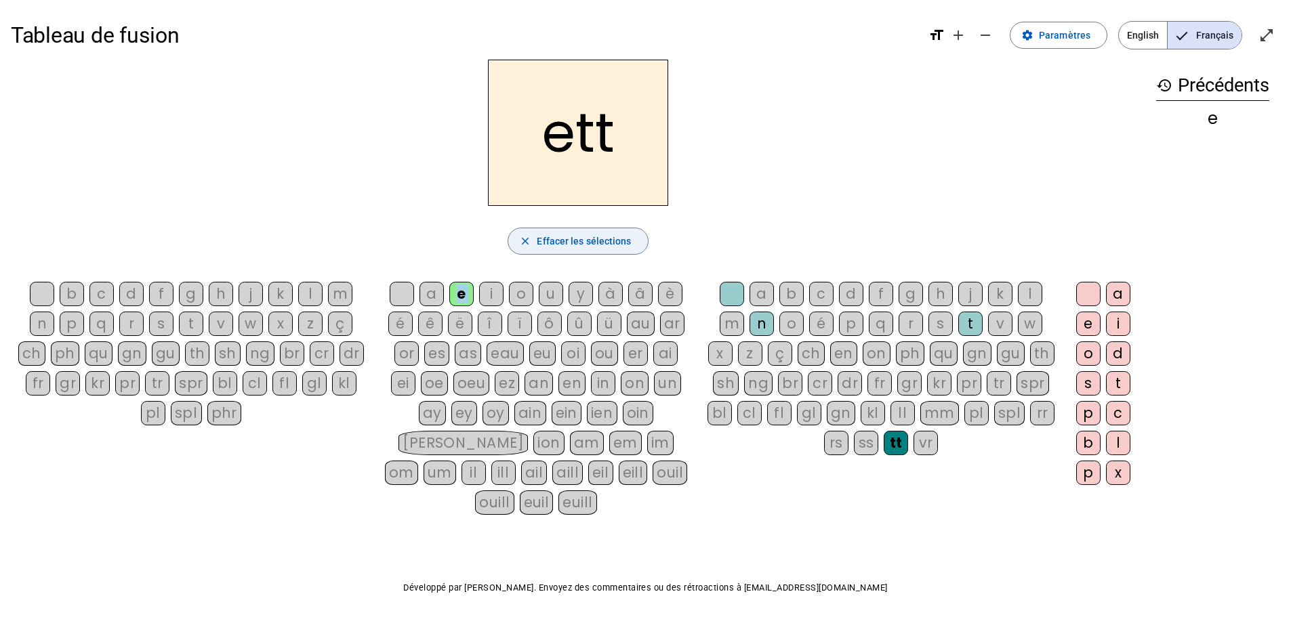
click at [556, 243] on span "Effacer les sélections" at bounding box center [584, 241] width 94 height 16
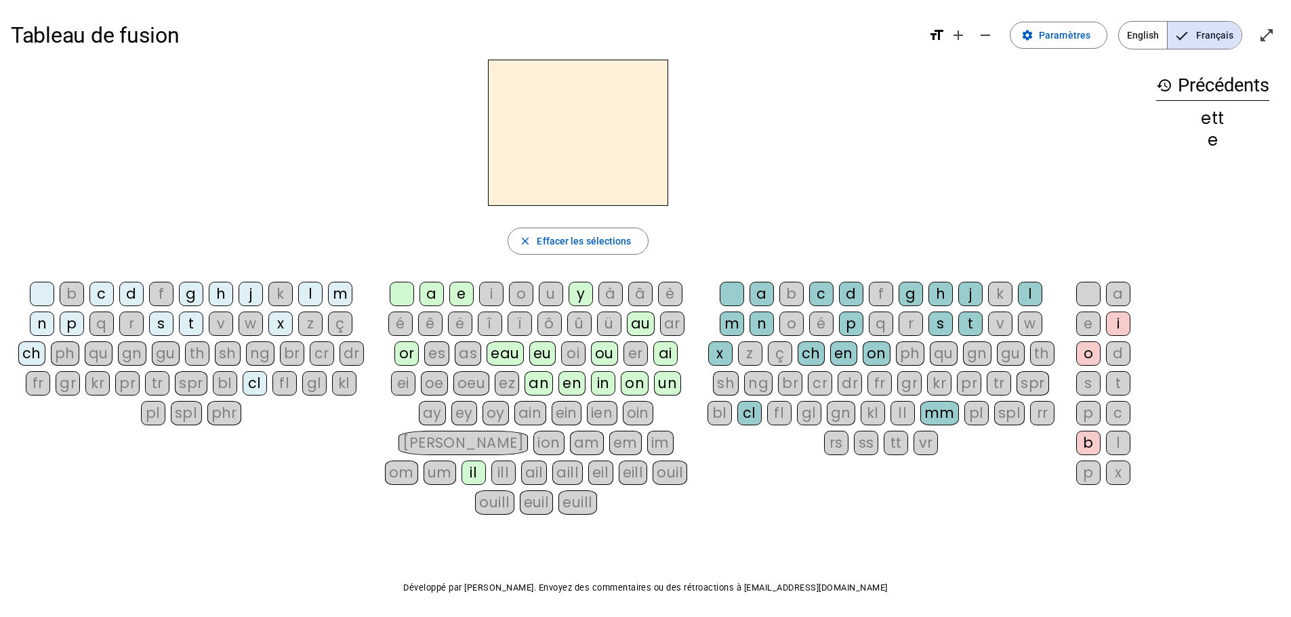
click at [97, 360] on div "qu" at bounding box center [99, 354] width 28 height 24
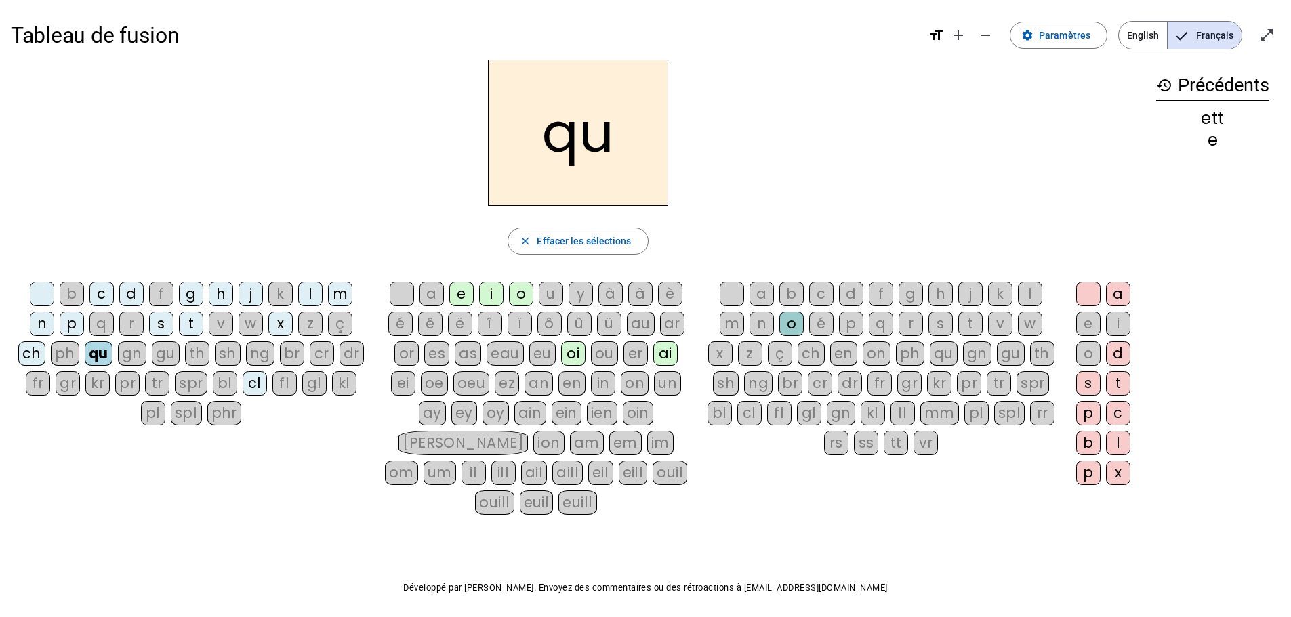
click at [469, 302] on div "e" at bounding box center [461, 294] width 24 height 24
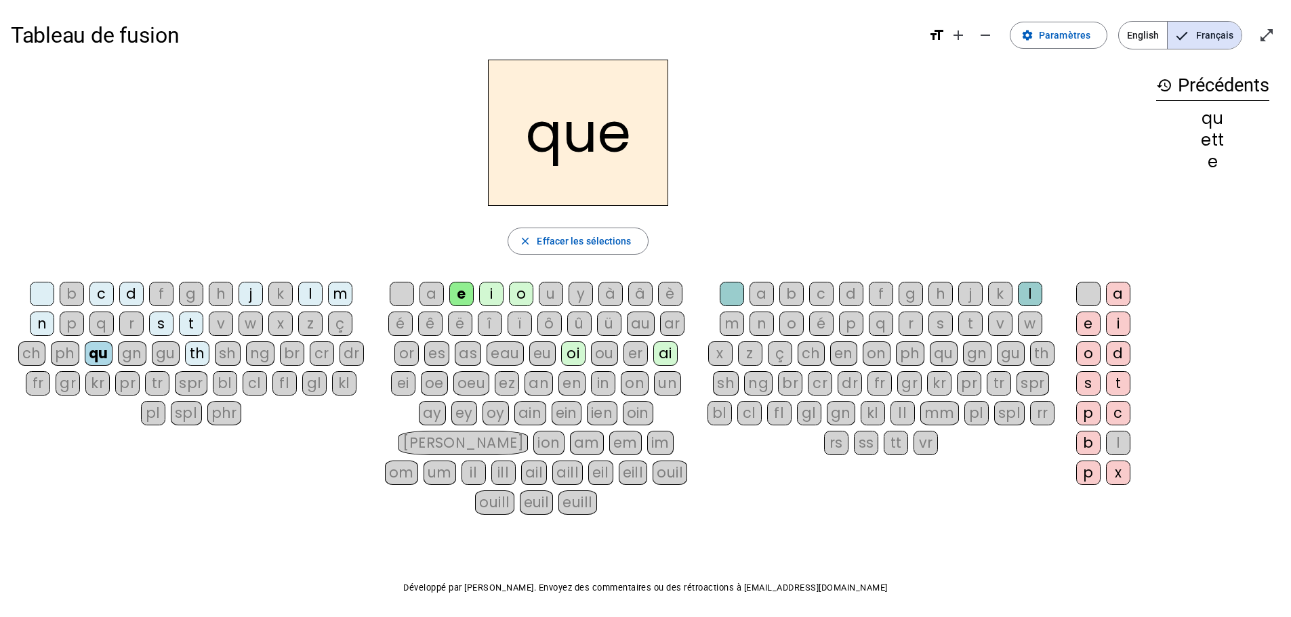
click at [487, 293] on div "i" at bounding box center [491, 294] width 24 height 24
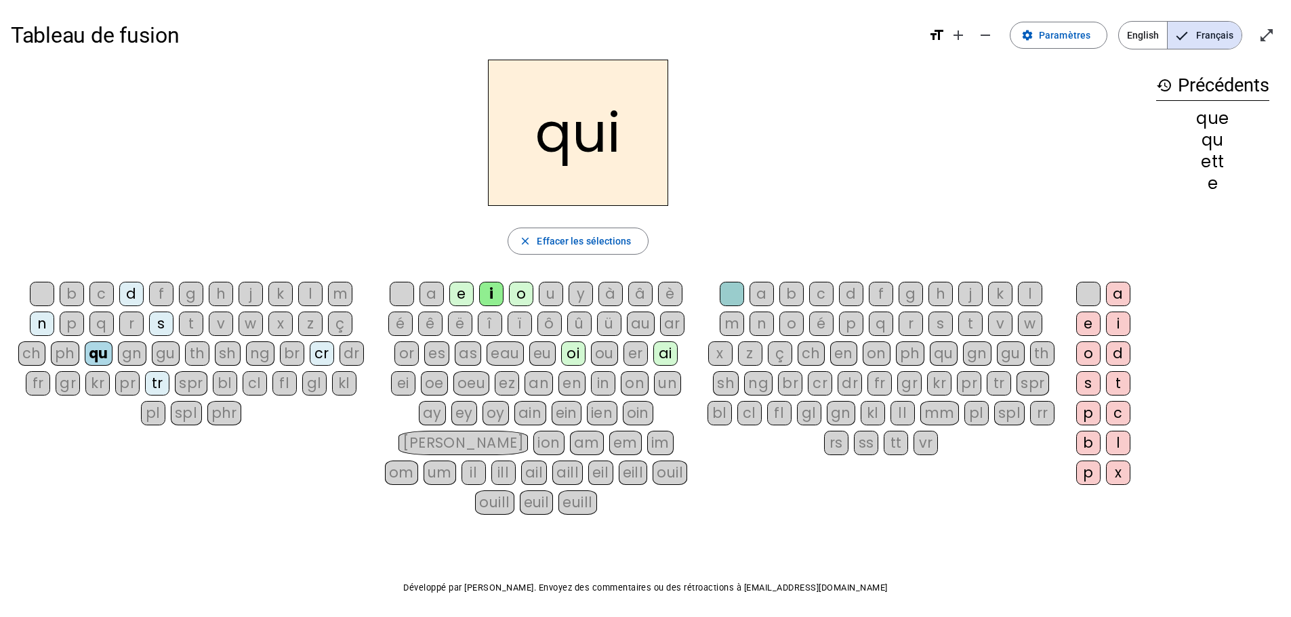
click at [526, 293] on div "o" at bounding box center [521, 294] width 24 height 24
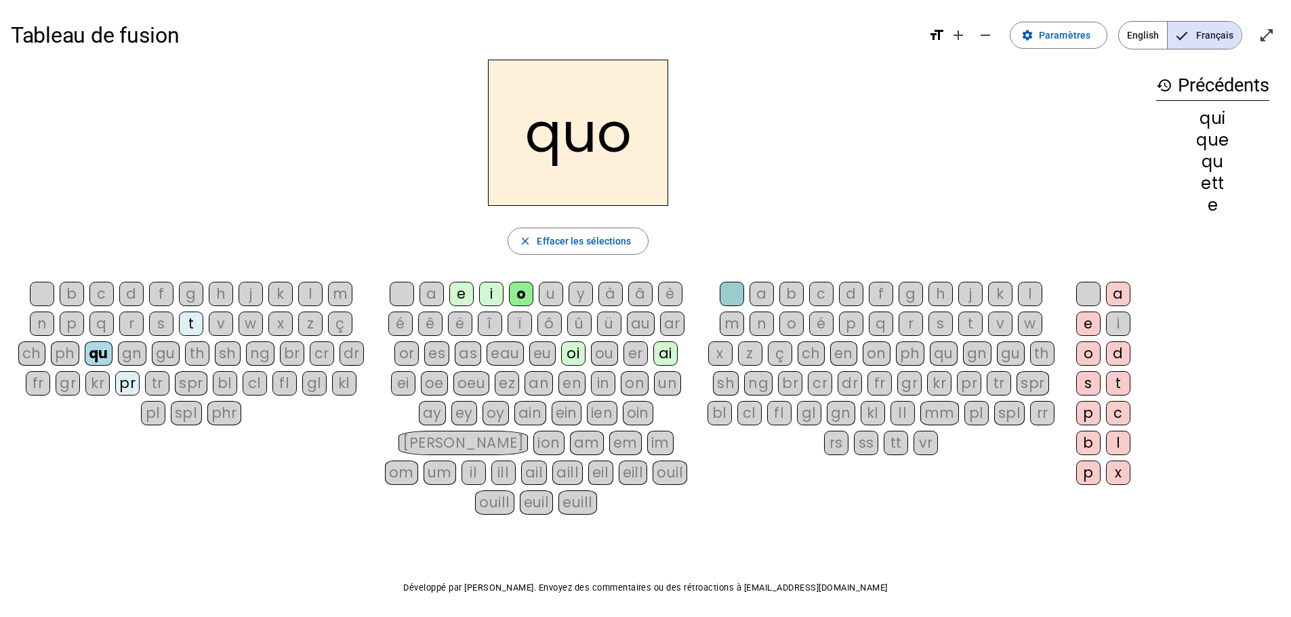
click at [572, 352] on div "oi" at bounding box center [573, 354] width 24 height 24
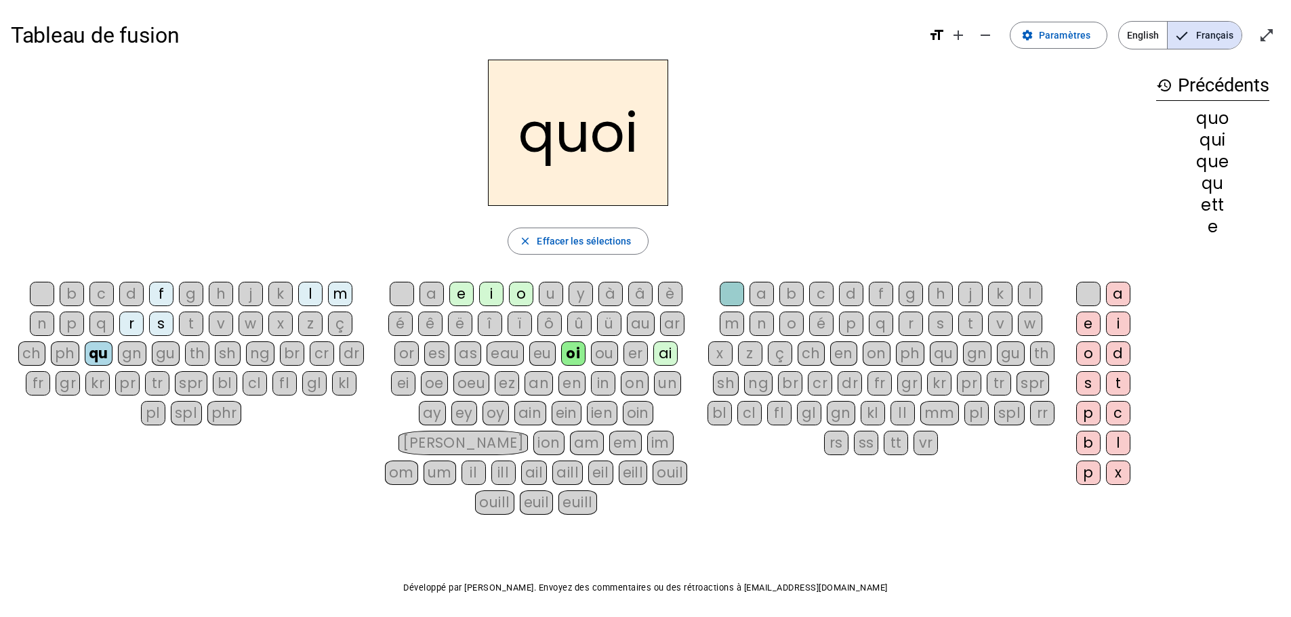
click at [668, 349] on div "ai" at bounding box center [665, 354] width 24 height 24
click at [1119, 288] on div "a" at bounding box center [1118, 294] width 24 height 24
